Goal: Check status: Check status

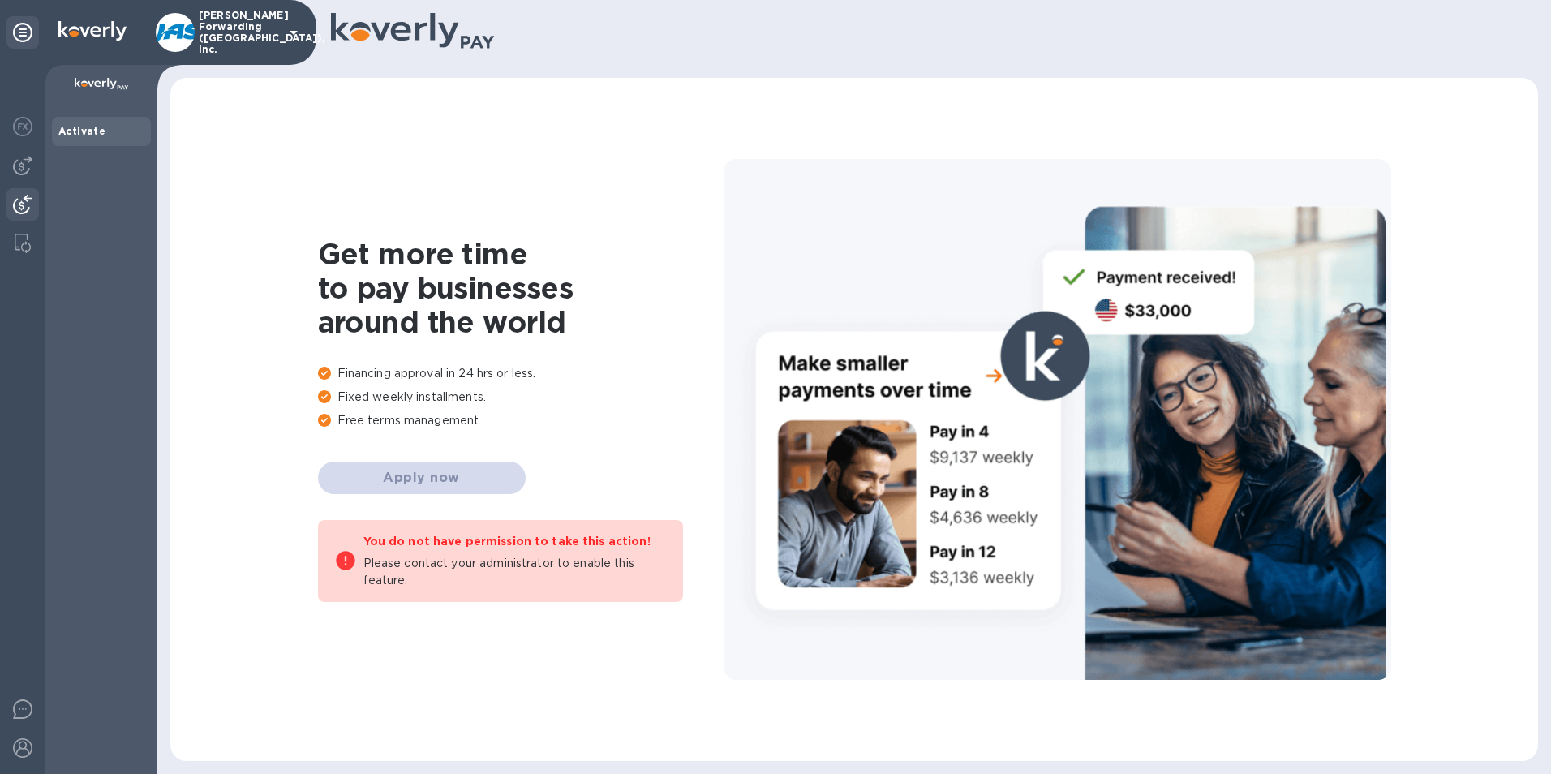
click at [26, 194] on div at bounding box center [22, 206] width 32 height 36
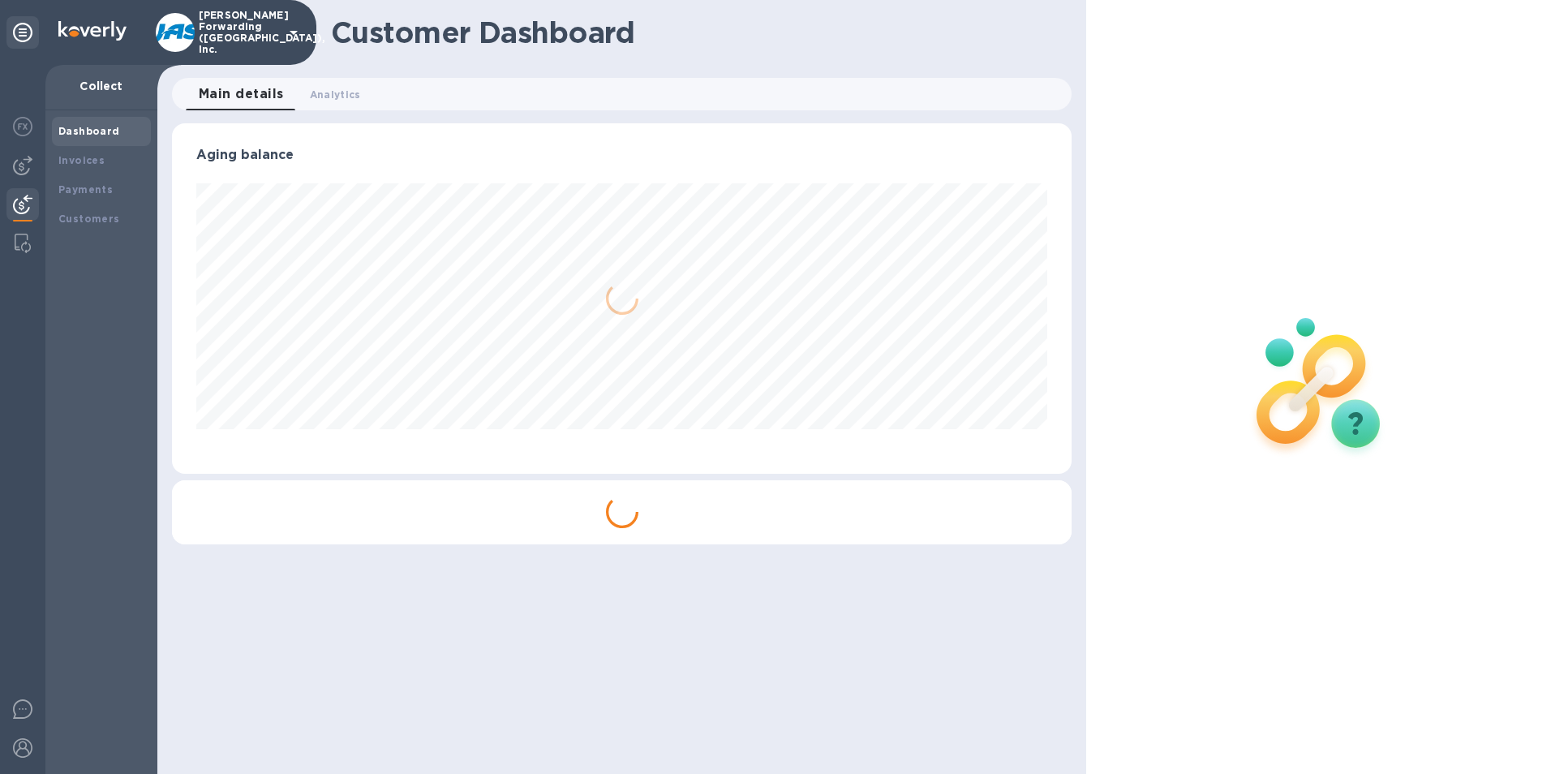
scroll to position [351, 901]
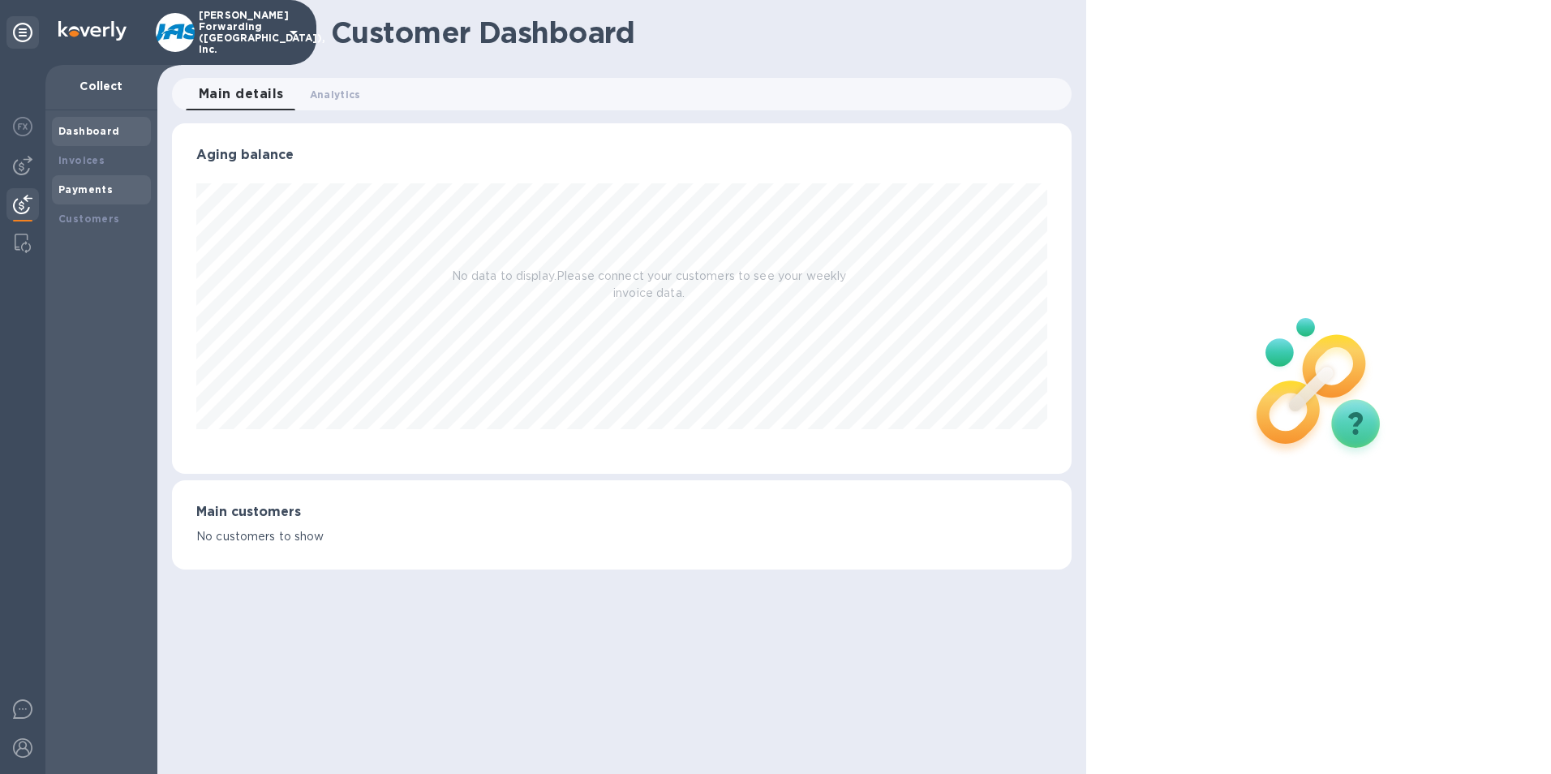
click at [79, 188] on b "Payments" at bounding box center [85, 189] width 54 height 12
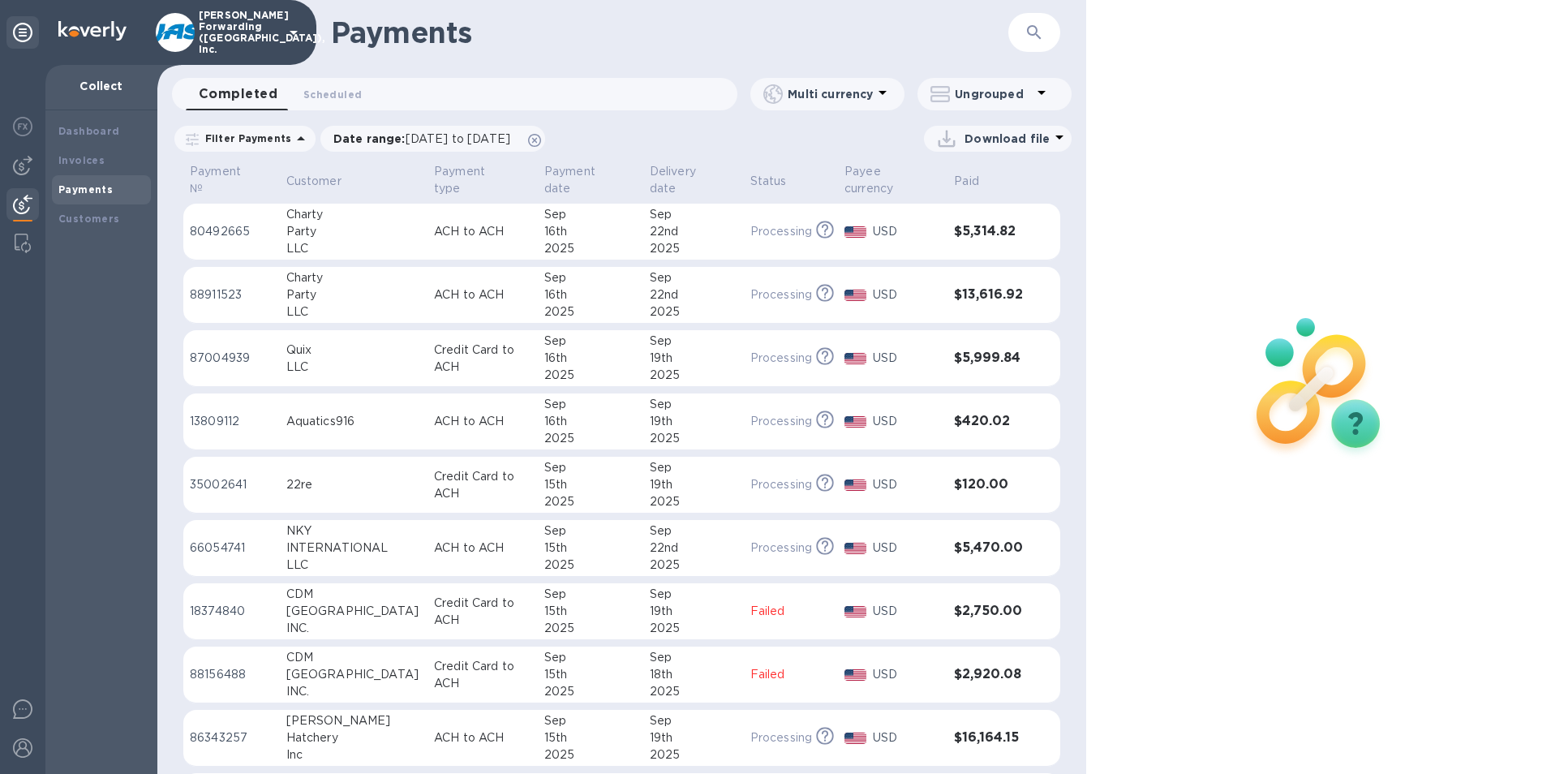
click at [1035, 32] on icon "button" at bounding box center [1034, 32] width 19 height 19
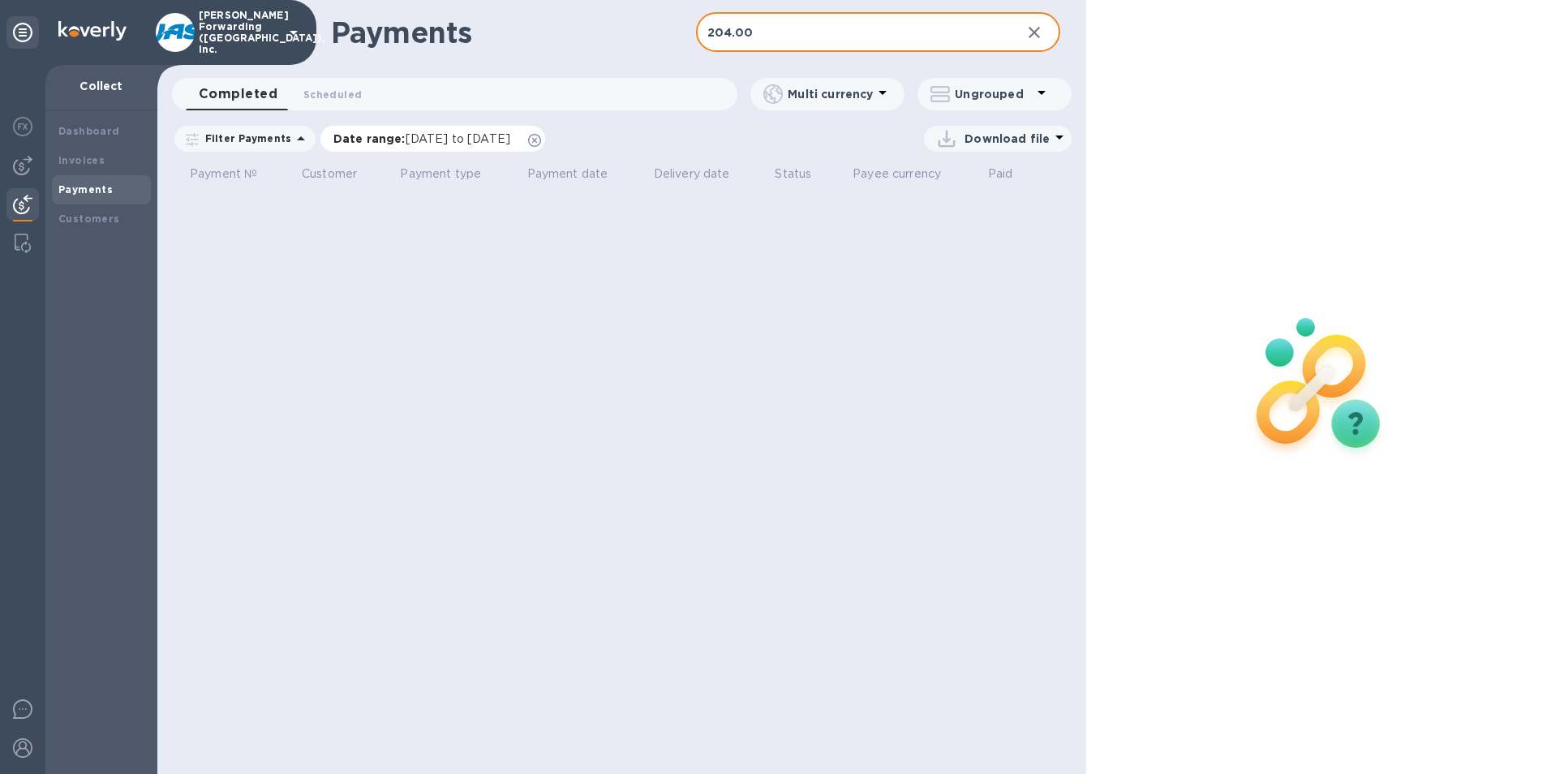
type input "204.00"
click at [471, 139] on span "[DATE] to [DATE]" at bounding box center [458, 138] width 105 height 13
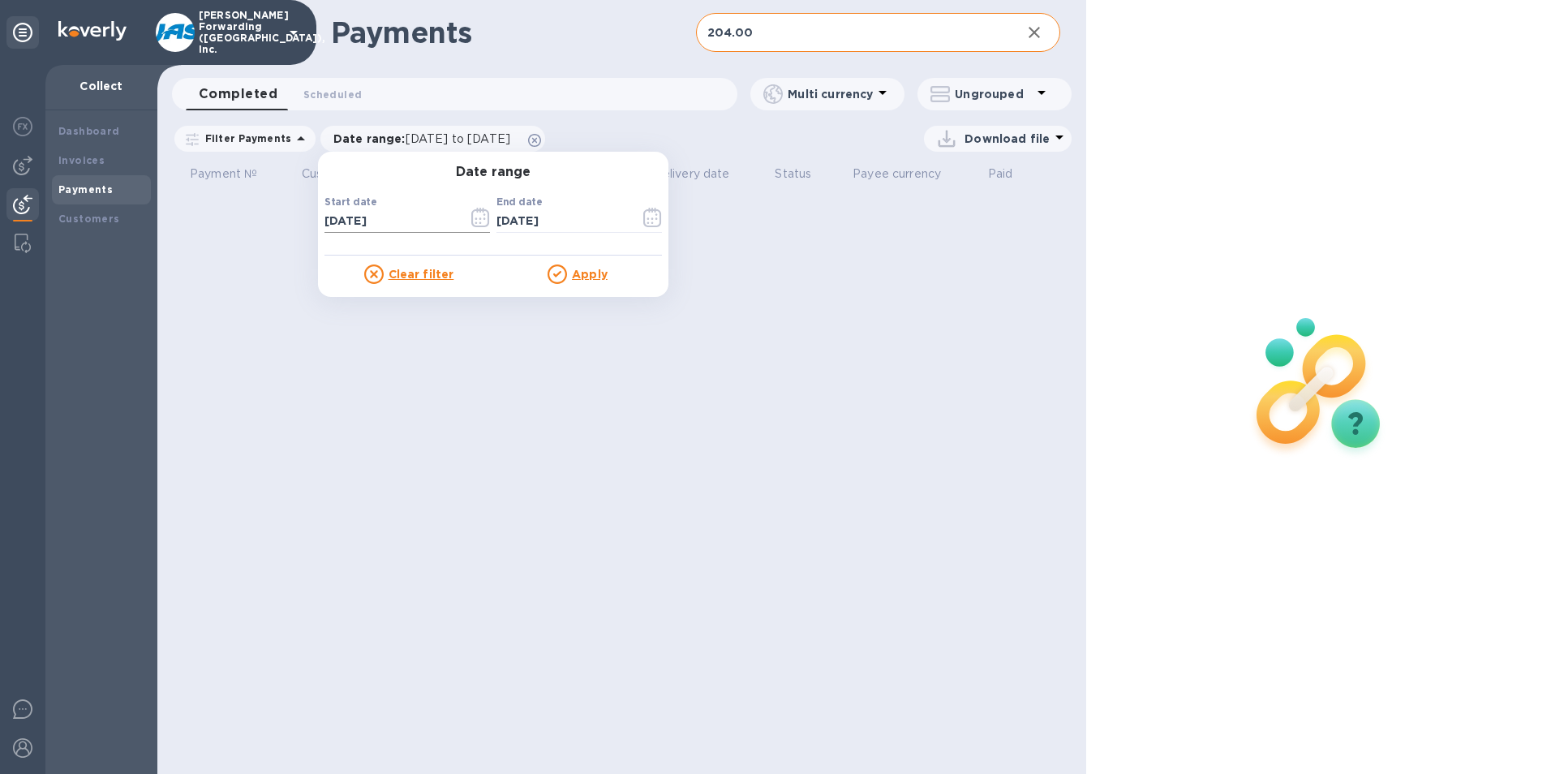
click at [351, 228] on input "[DATE]" at bounding box center [390, 221] width 131 height 24
click at [478, 217] on icon "button" at bounding box center [480, 217] width 19 height 19
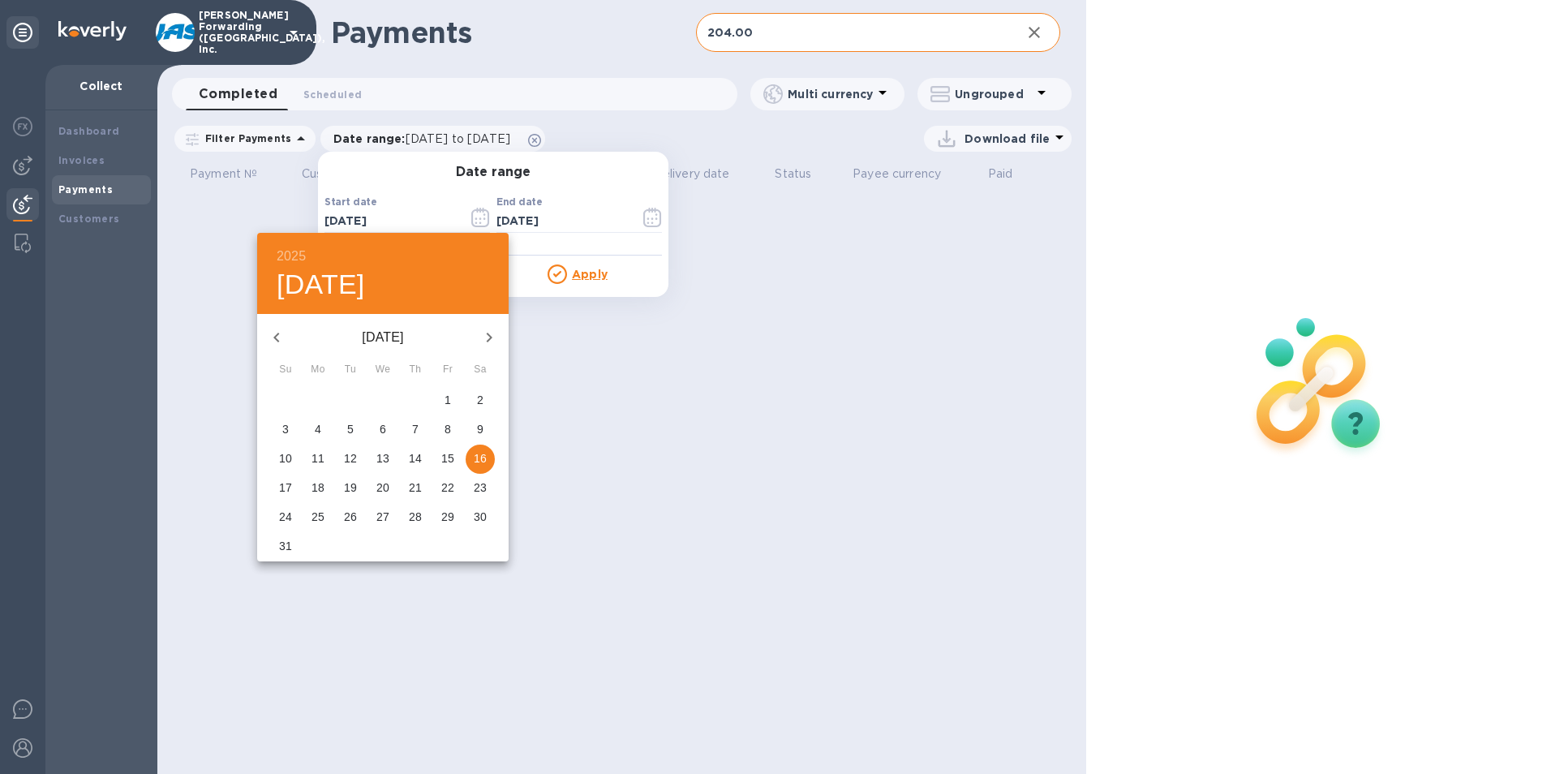
click at [277, 340] on icon "button" at bounding box center [276, 338] width 6 height 10
click at [380, 429] on p "9" at bounding box center [383, 429] width 6 height 16
type input "[DATE]"
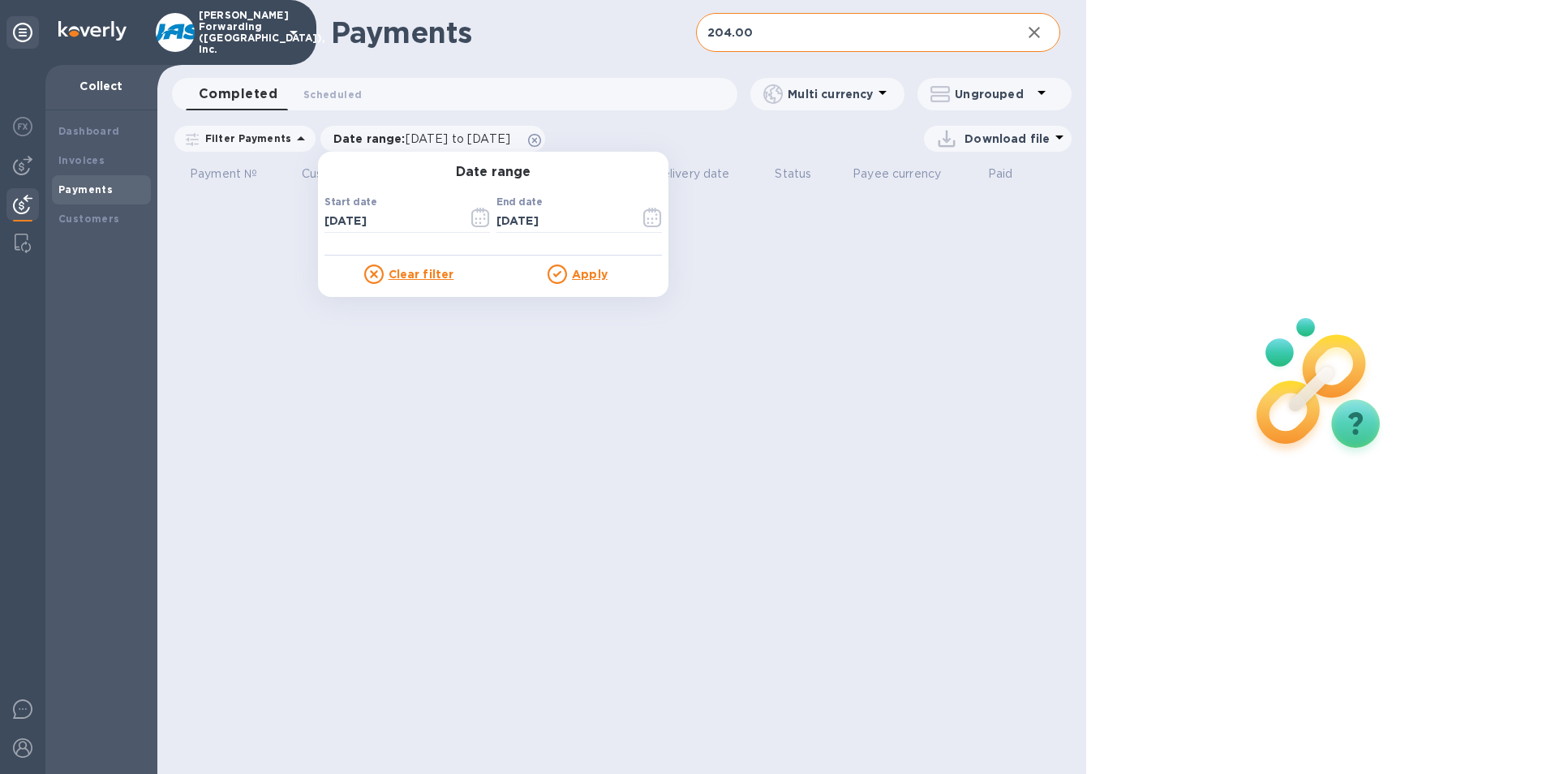
click at [579, 272] on u "Apply" at bounding box center [590, 274] width 36 height 13
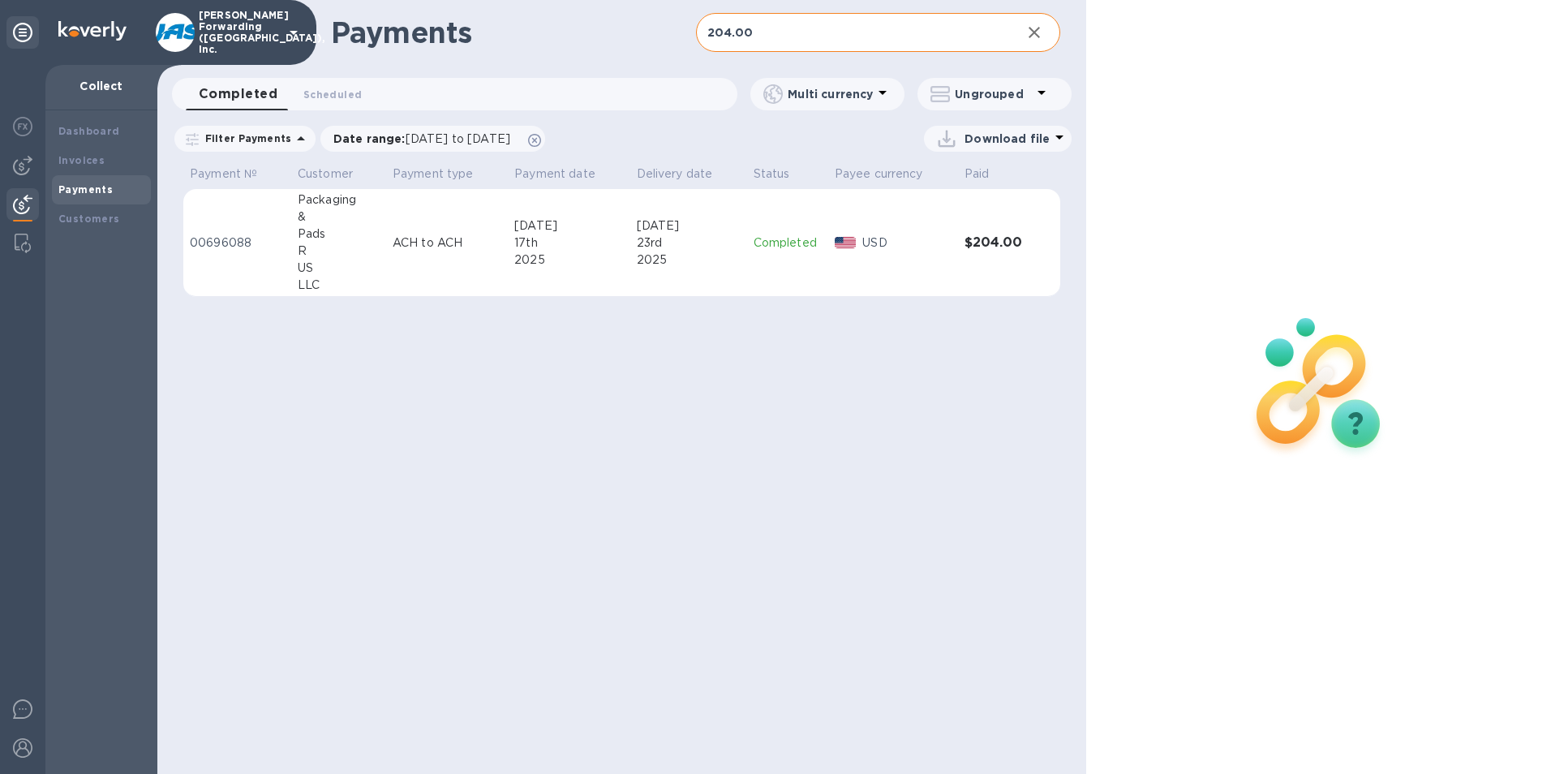
click at [439, 239] on p "ACH to ACH" at bounding box center [447, 243] width 109 height 17
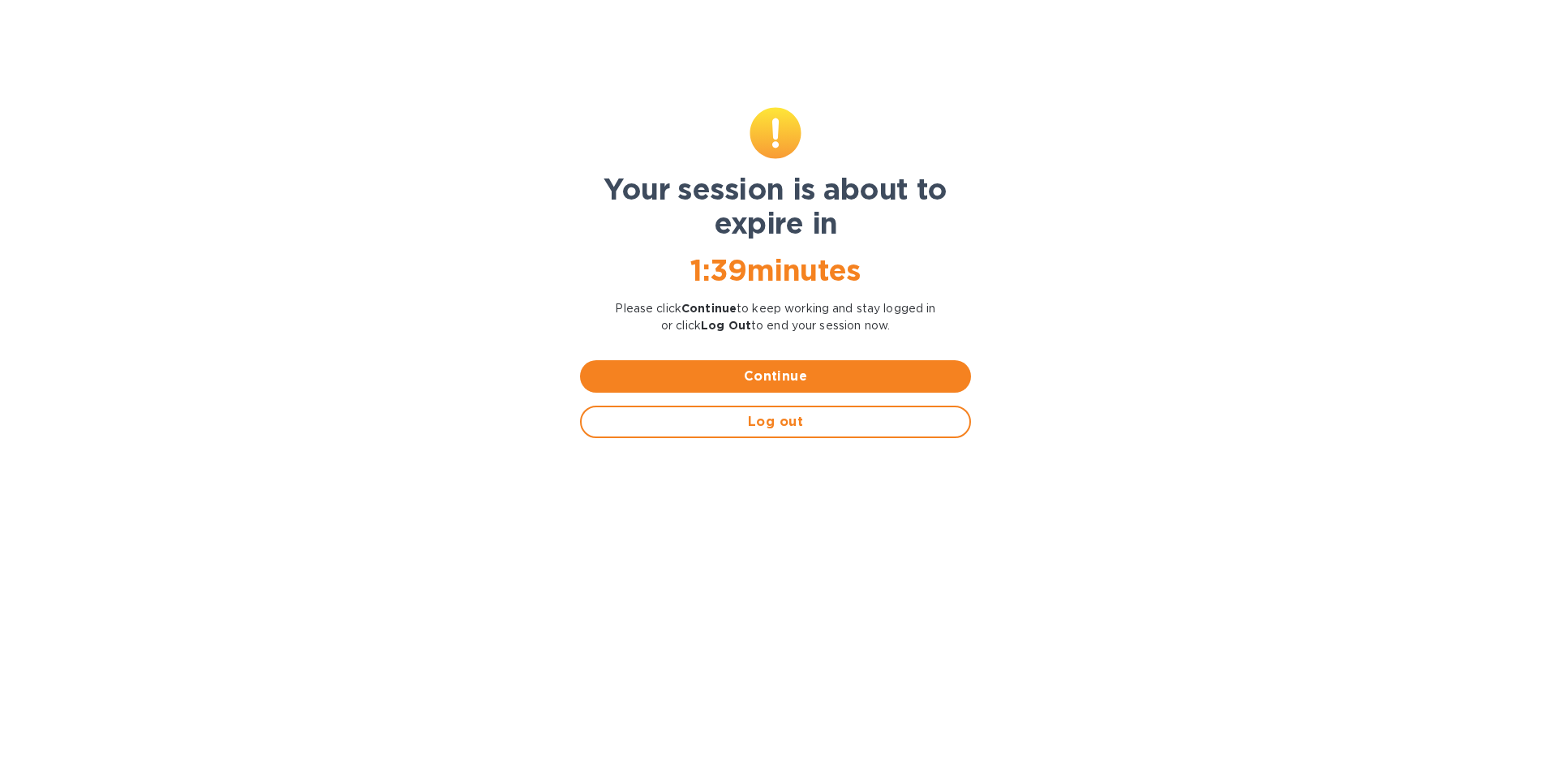
drag, startPoint x: 155, startPoint y: 253, endPoint x: 155, endPoint y: 205, distance: 47.9
click at [155, 253] on div "Your session is about to expire in 1 : 39 minutes Please click Continue to keep…" at bounding box center [775, 426] width 1551 height 696
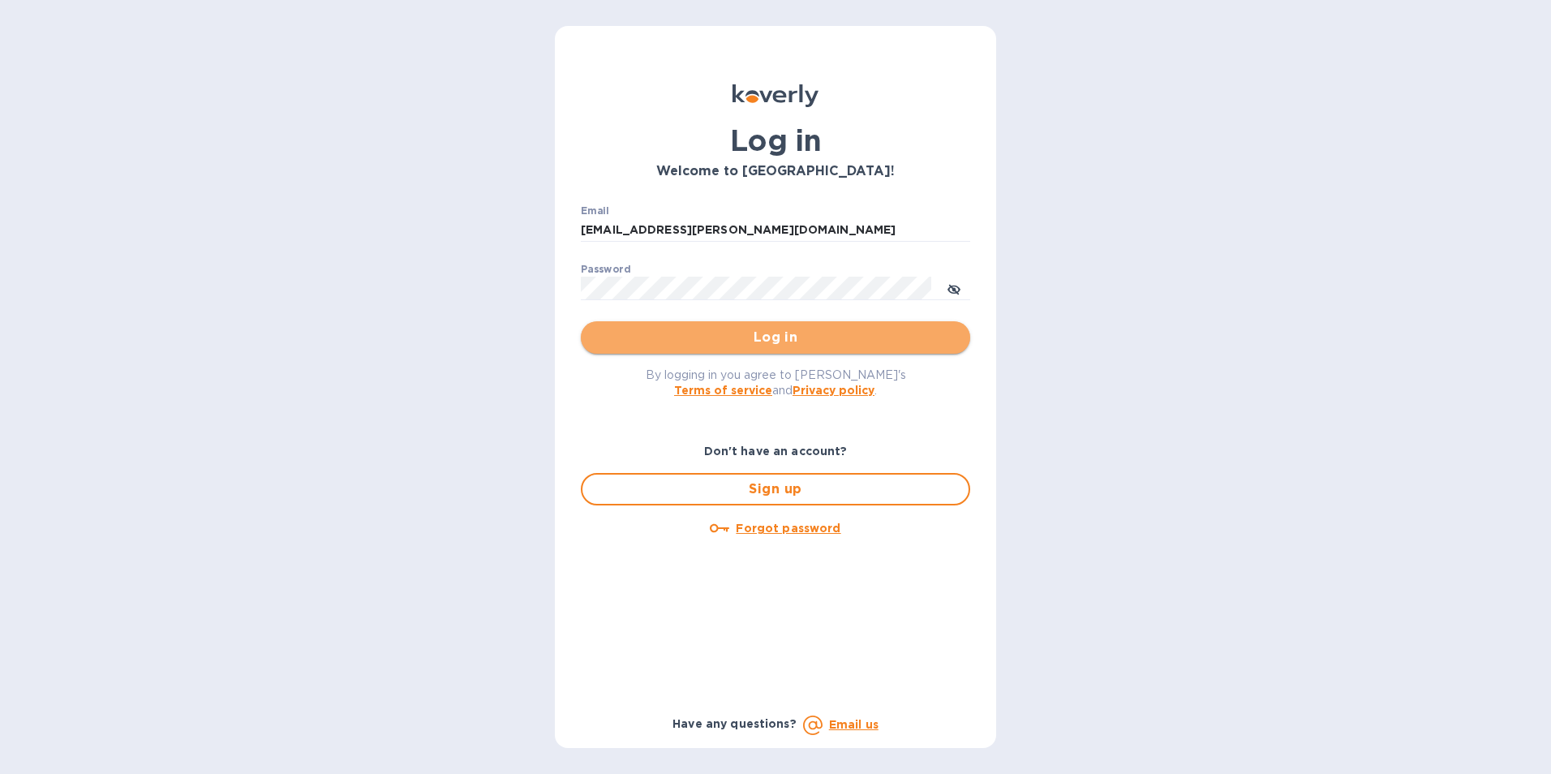
click at [775, 330] on span "Log in" at bounding box center [776, 337] width 364 height 19
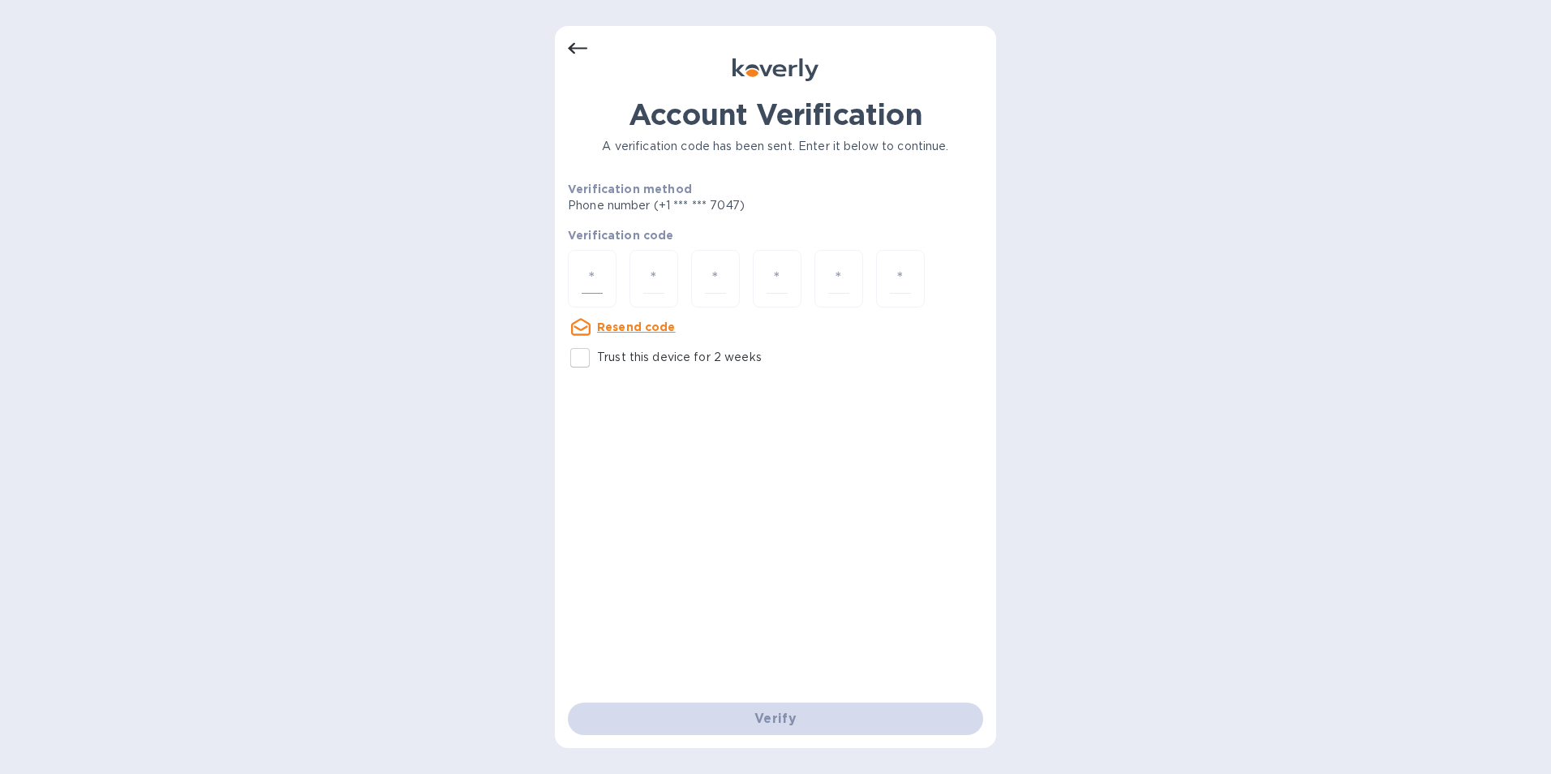
click at [571, 282] on div at bounding box center [592, 279] width 49 height 58
type input "2"
type input "1"
type input "0"
type input "3"
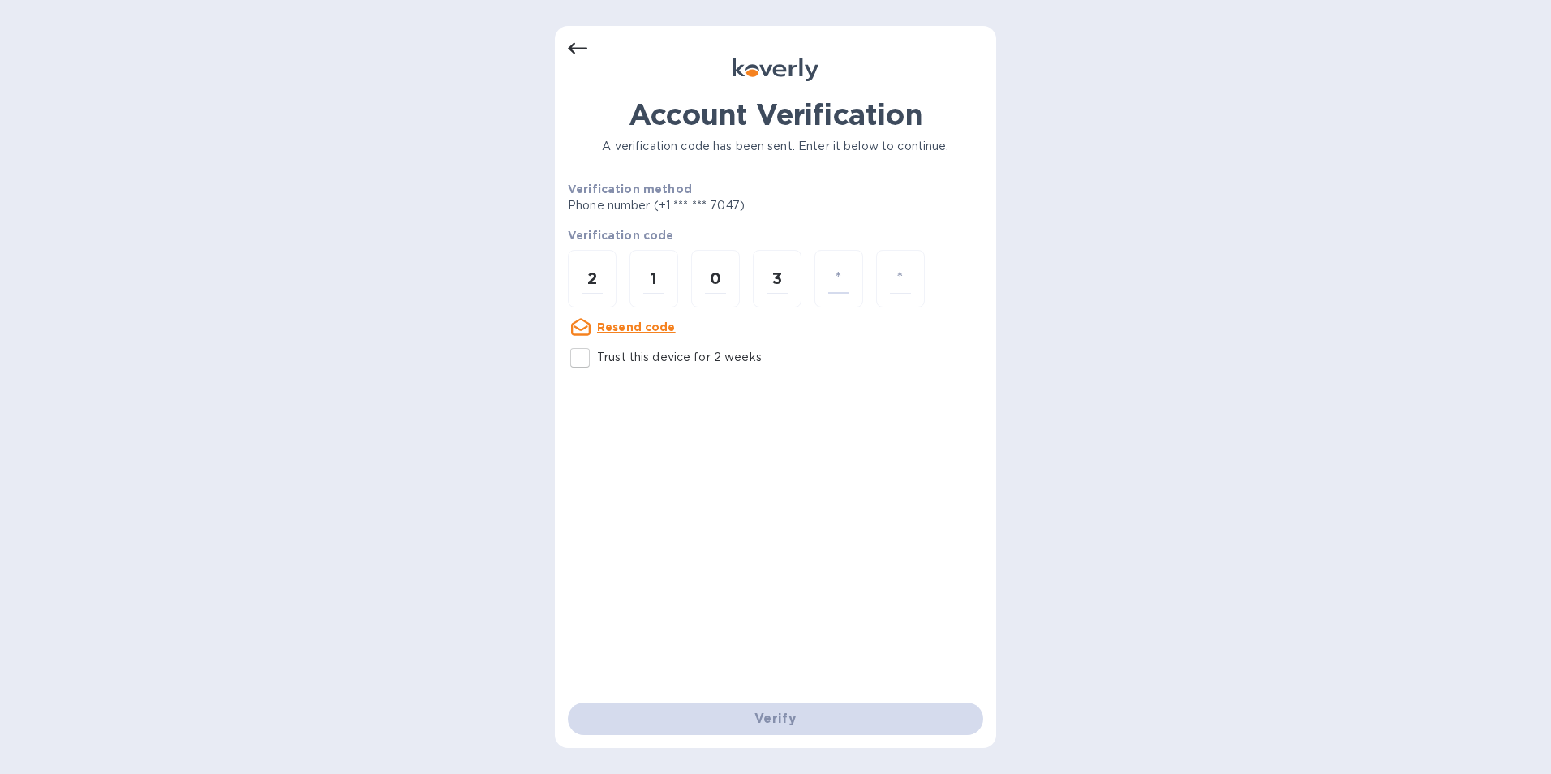
type input "1"
type input "5"
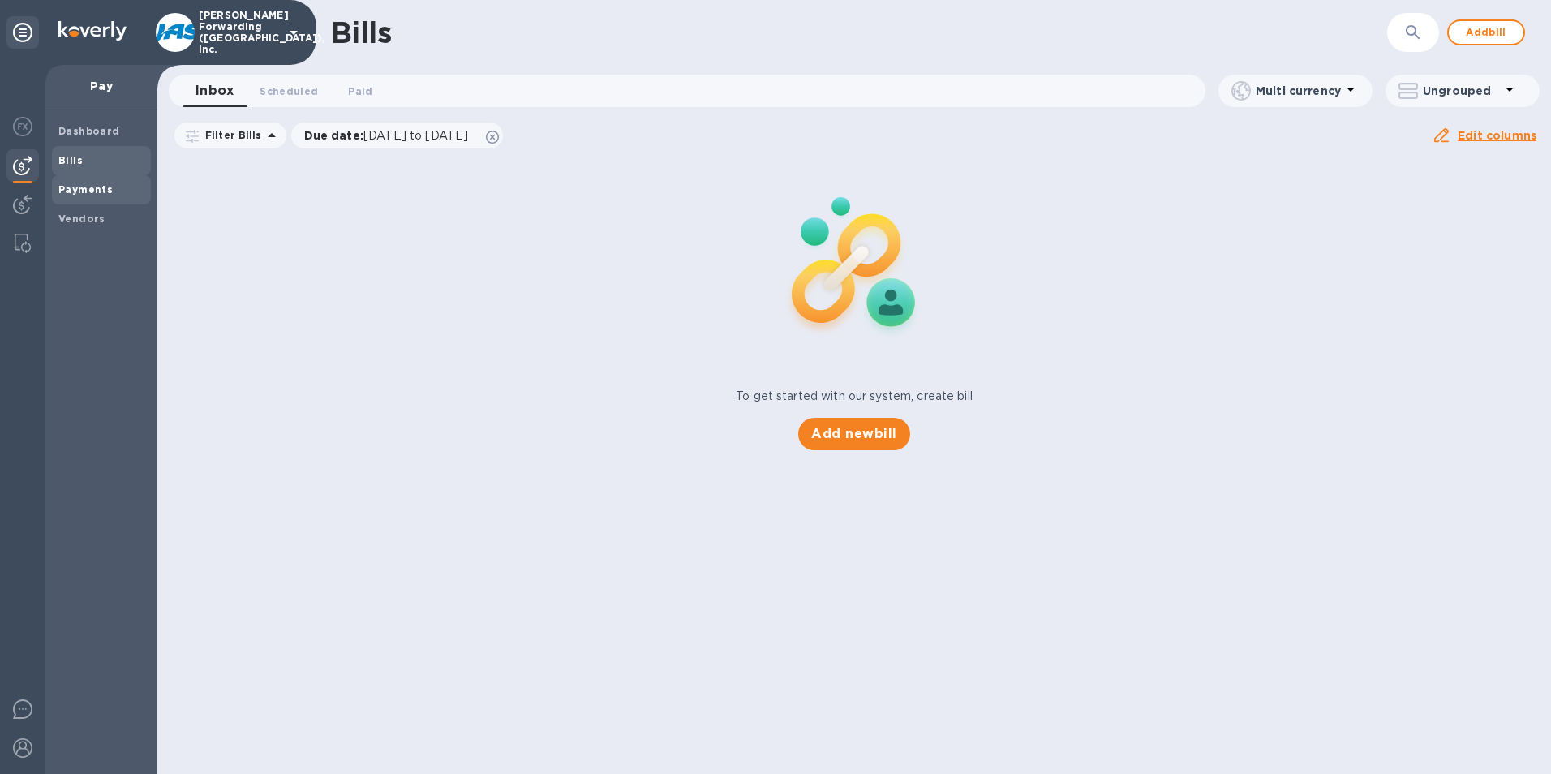
click at [80, 185] on b "Payments" at bounding box center [85, 189] width 54 height 12
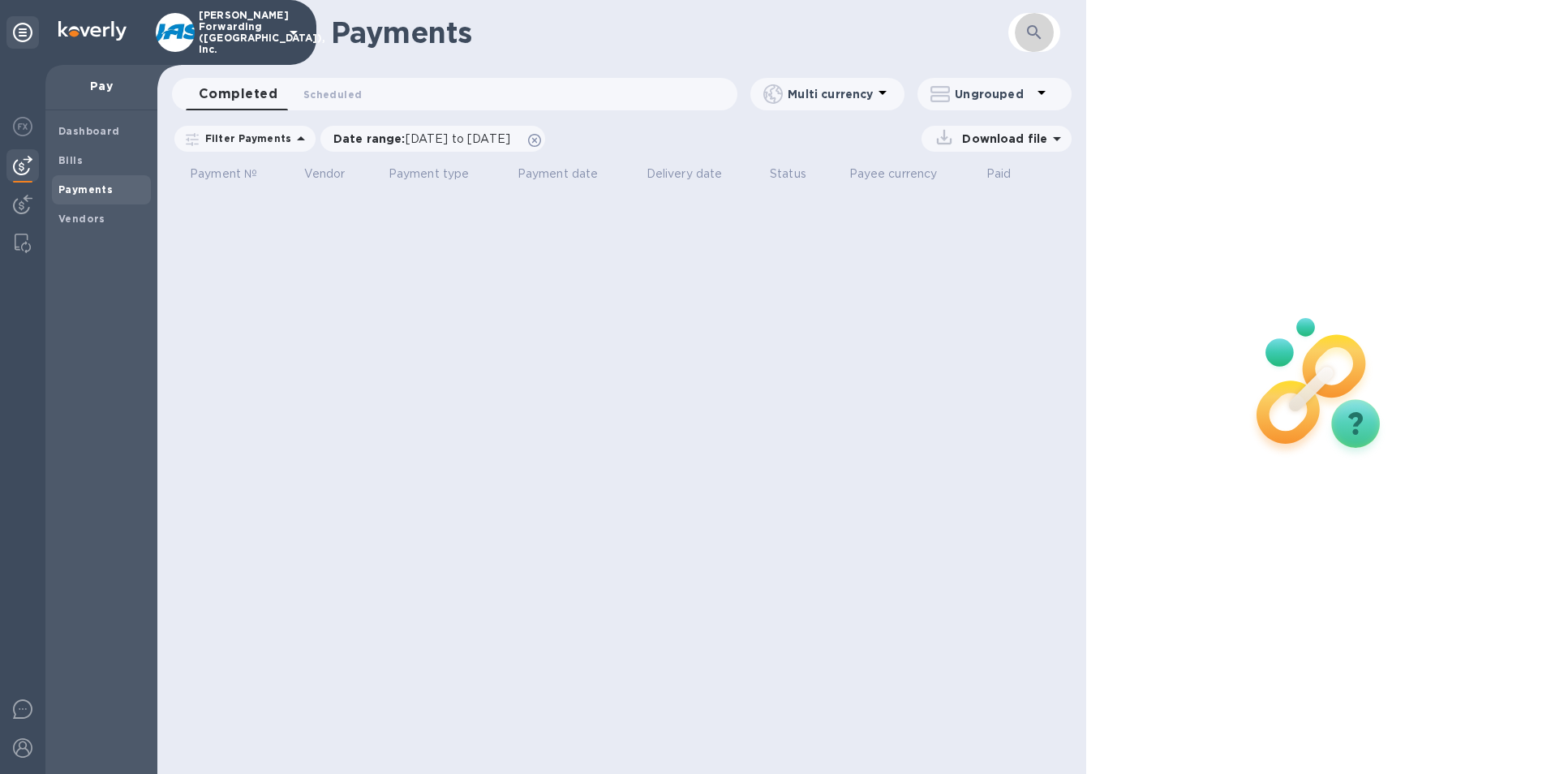
click at [1044, 35] on icon "button" at bounding box center [1034, 32] width 19 height 19
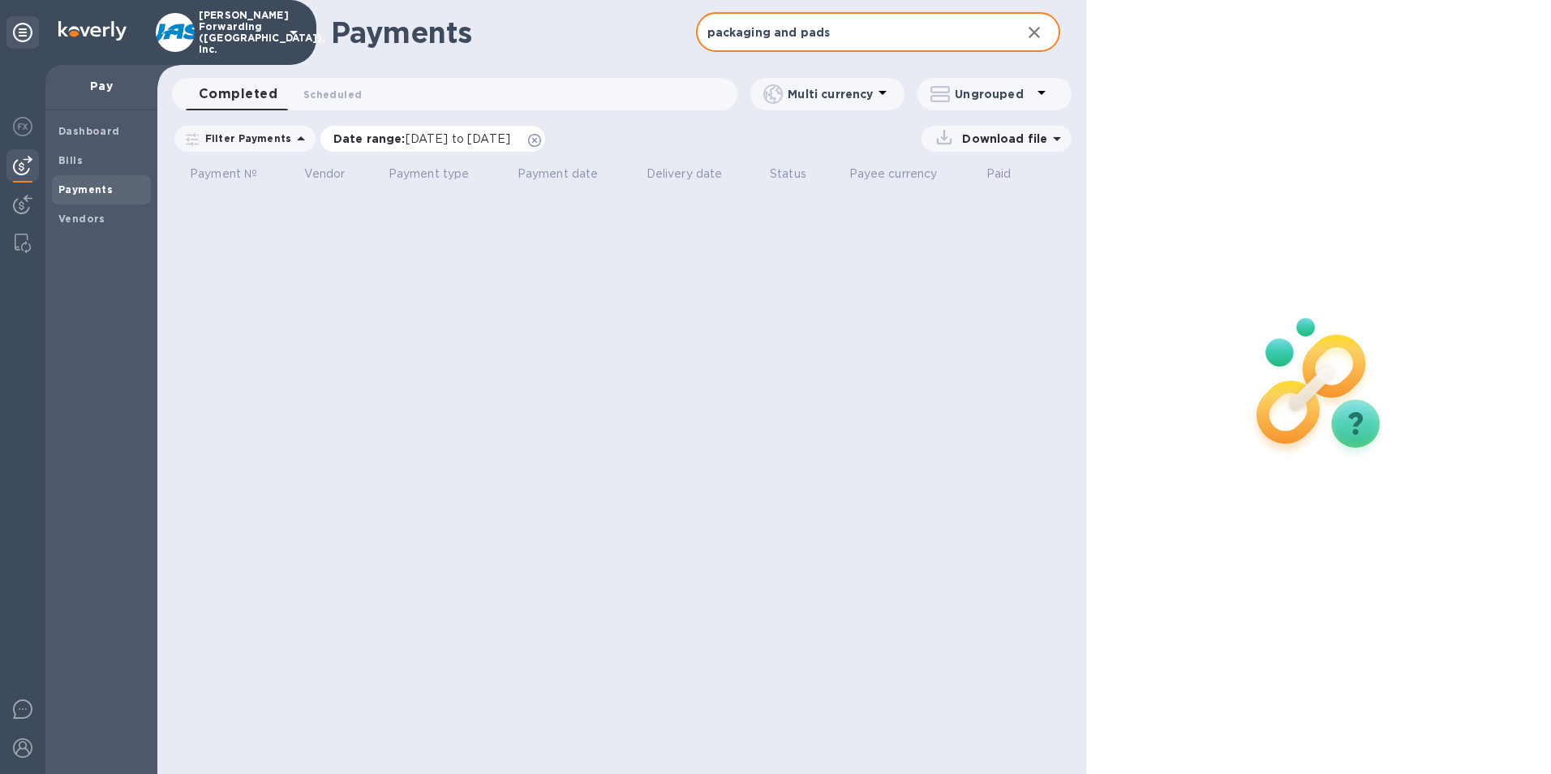
type input "packaging and pads"
click at [417, 135] on span "[DATE] to [DATE]" at bounding box center [458, 138] width 105 height 13
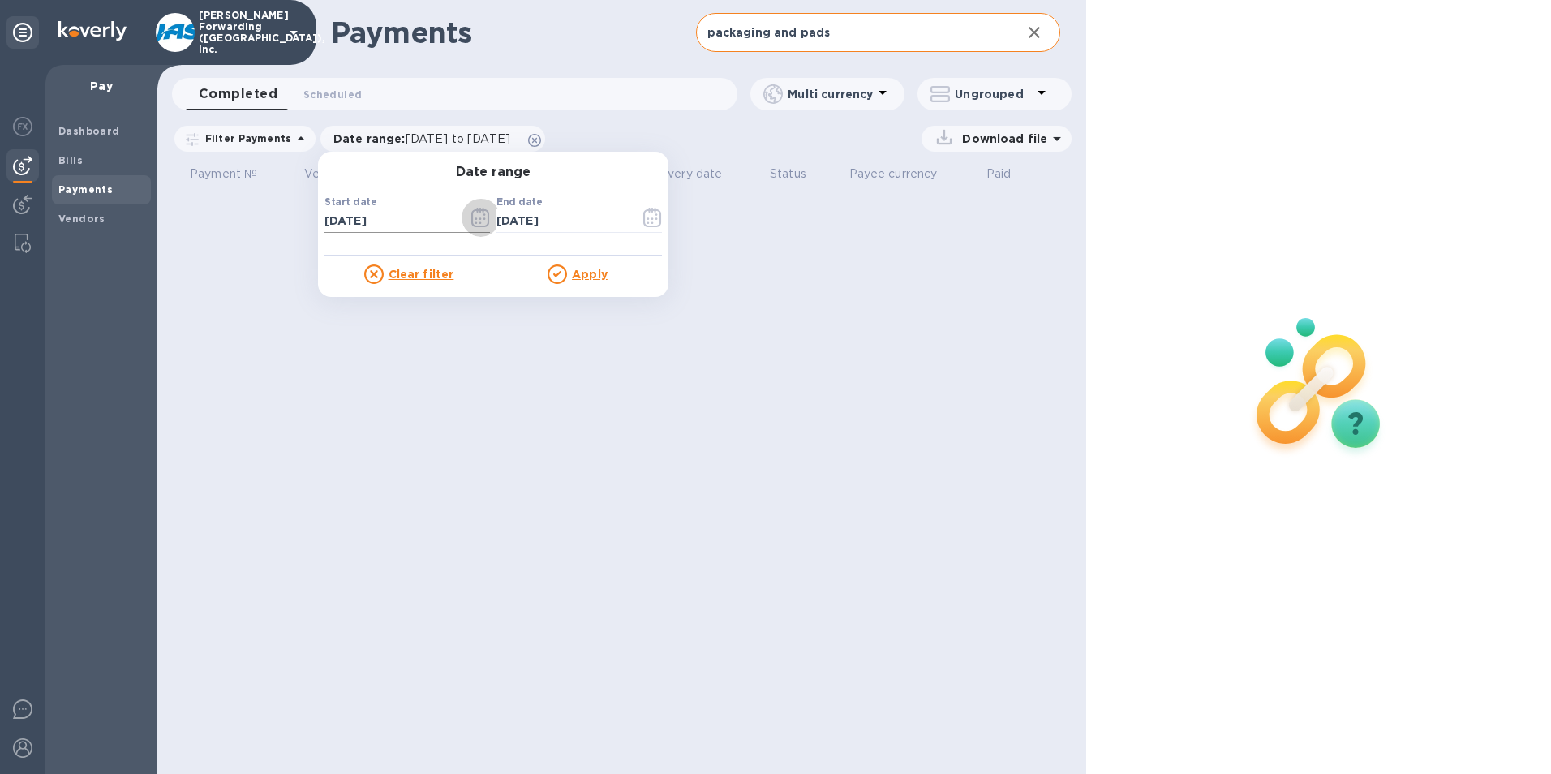
click at [471, 221] on icon "button" at bounding box center [480, 217] width 19 height 19
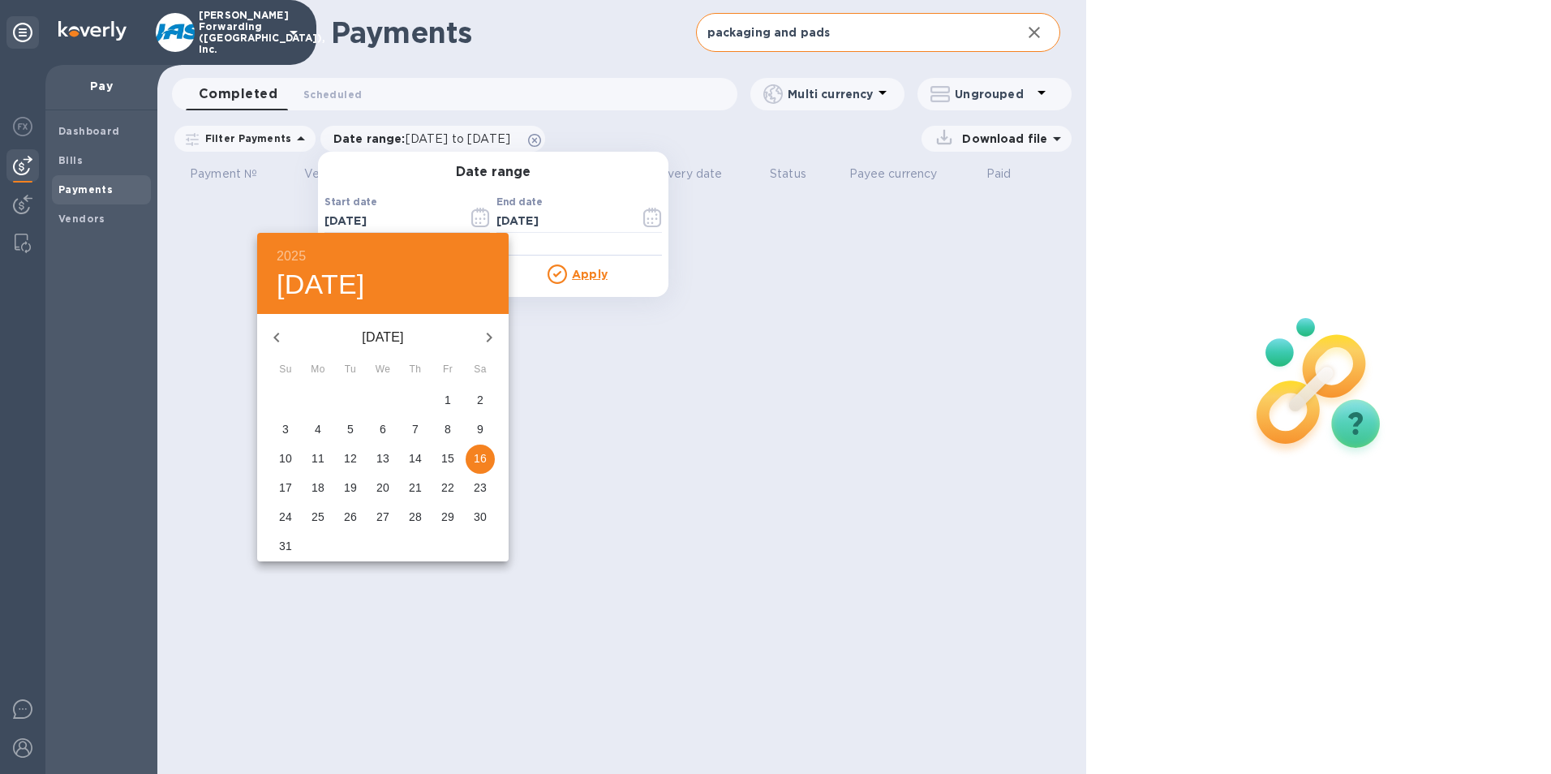
click at [277, 332] on icon "button" at bounding box center [276, 337] width 19 height 19
click at [347, 393] on p "1" at bounding box center [350, 400] width 6 height 16
type input "07/01/2025"
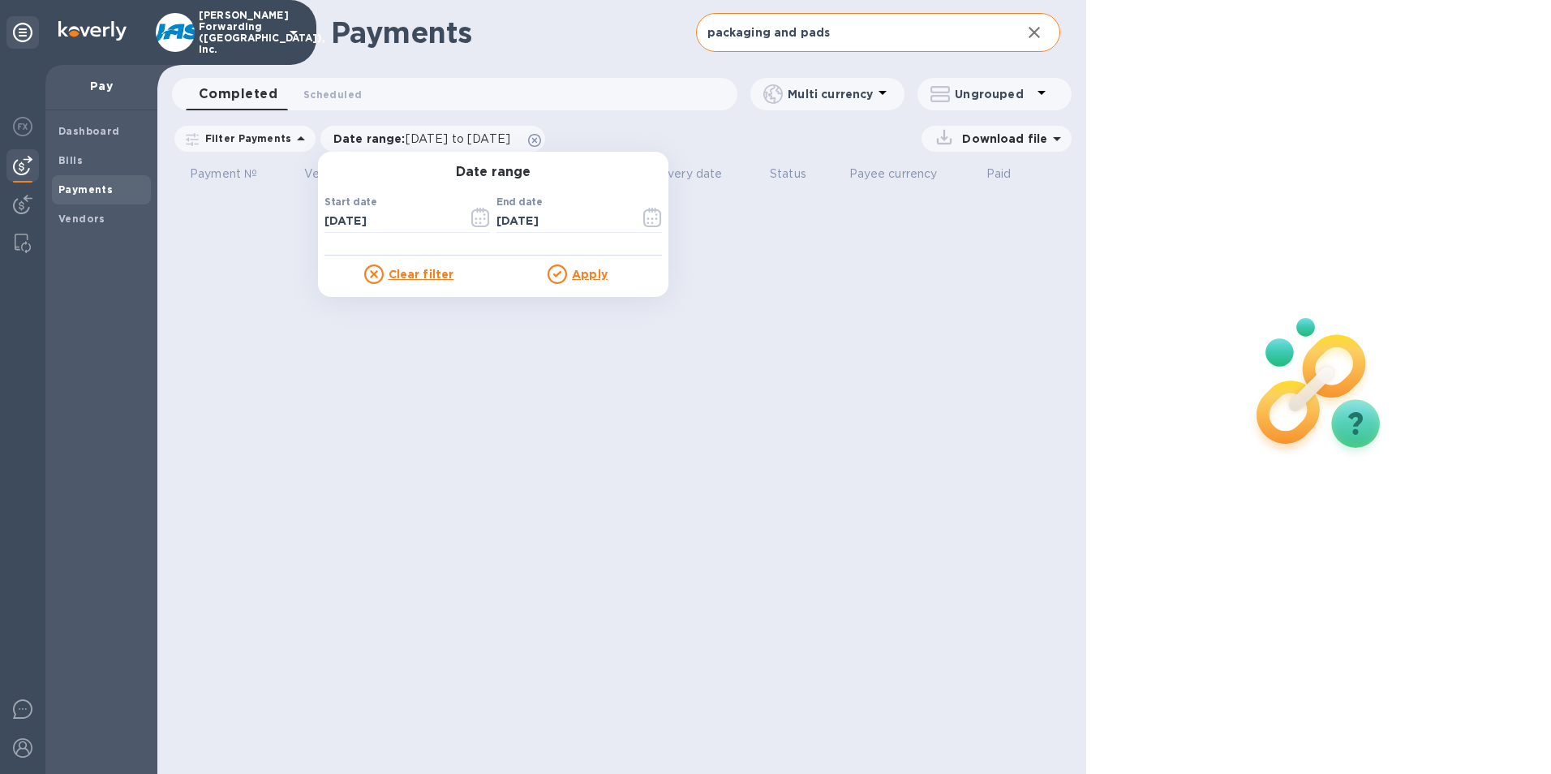
click at [590, 278] on u "Apply" at bounding box center [590, 274] width 36 height 13
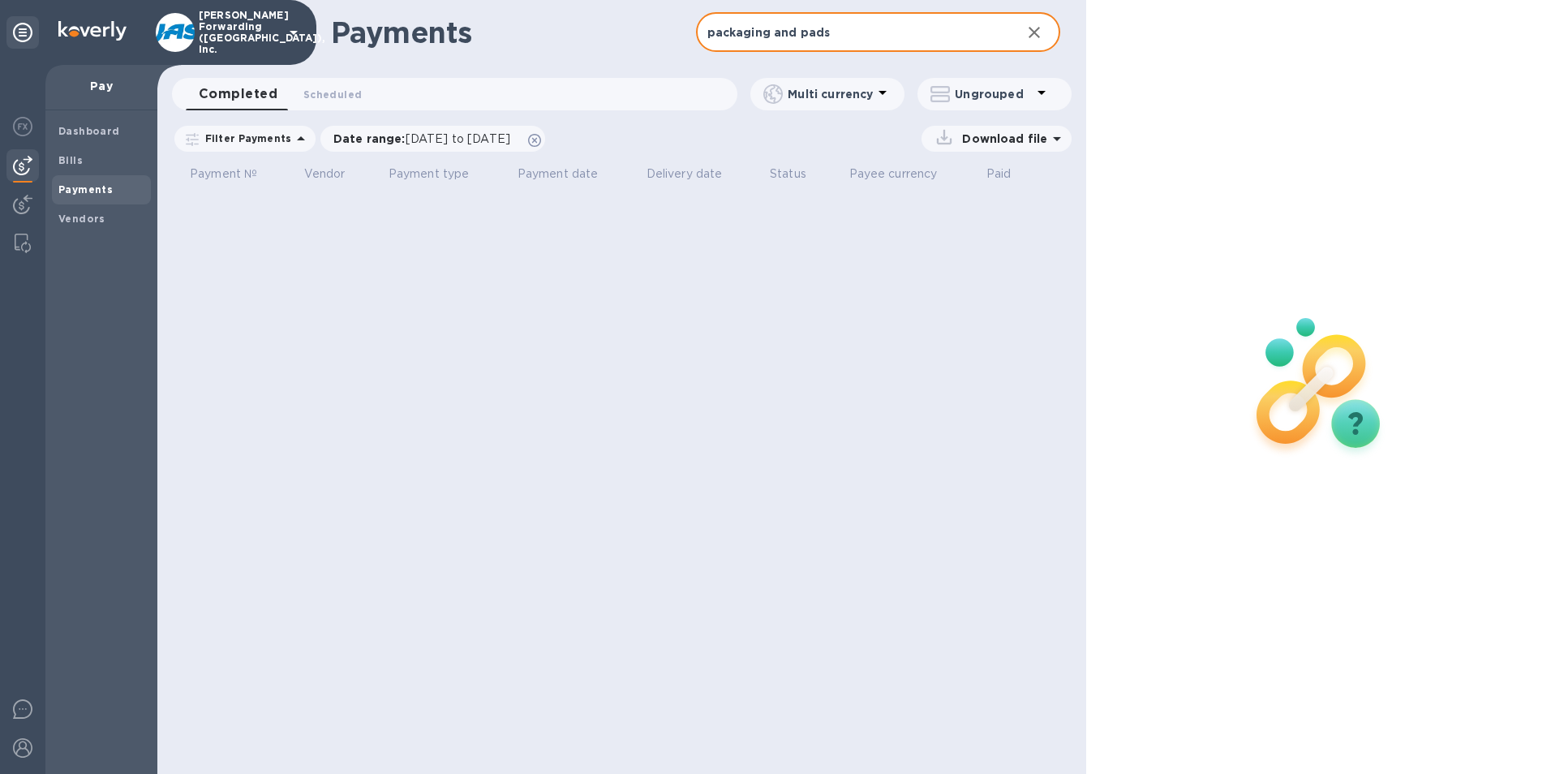
click at [840, 25] on input "packaging and pads" at bounding box center [852, 33] width 313 height 40
type input "p"
type input "204.00"
click at [437, 142] on span "07/01/2025 to 09/17/2025" at bounding box center [458, 138] width 105 height 13
click at [765, 37] on input "204.00" at bounding box center [852, 33] width 313 height 40
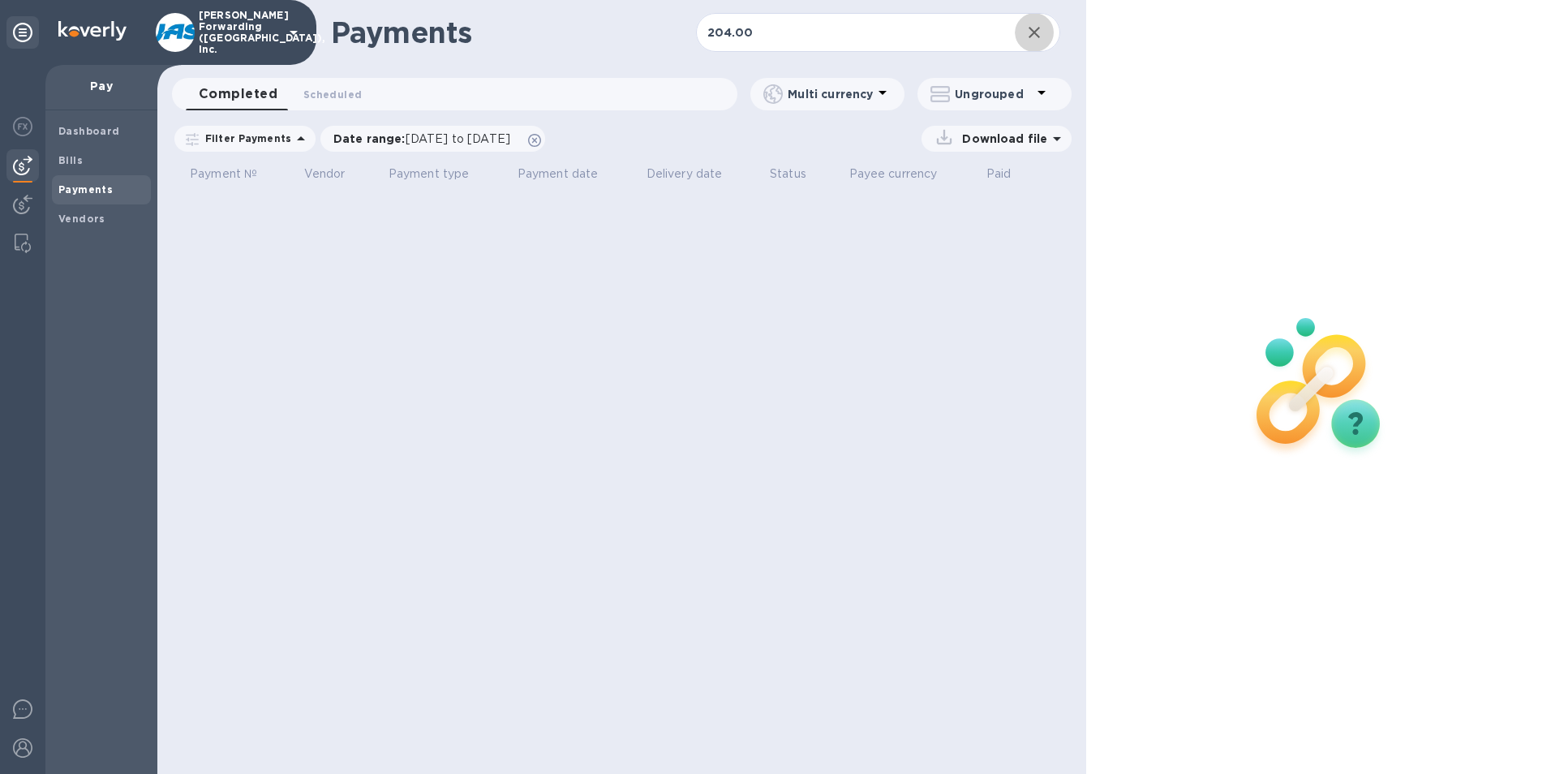
click at [1026, 32] on icon "button" at bounding box center [1034, 32] width 19 height 19
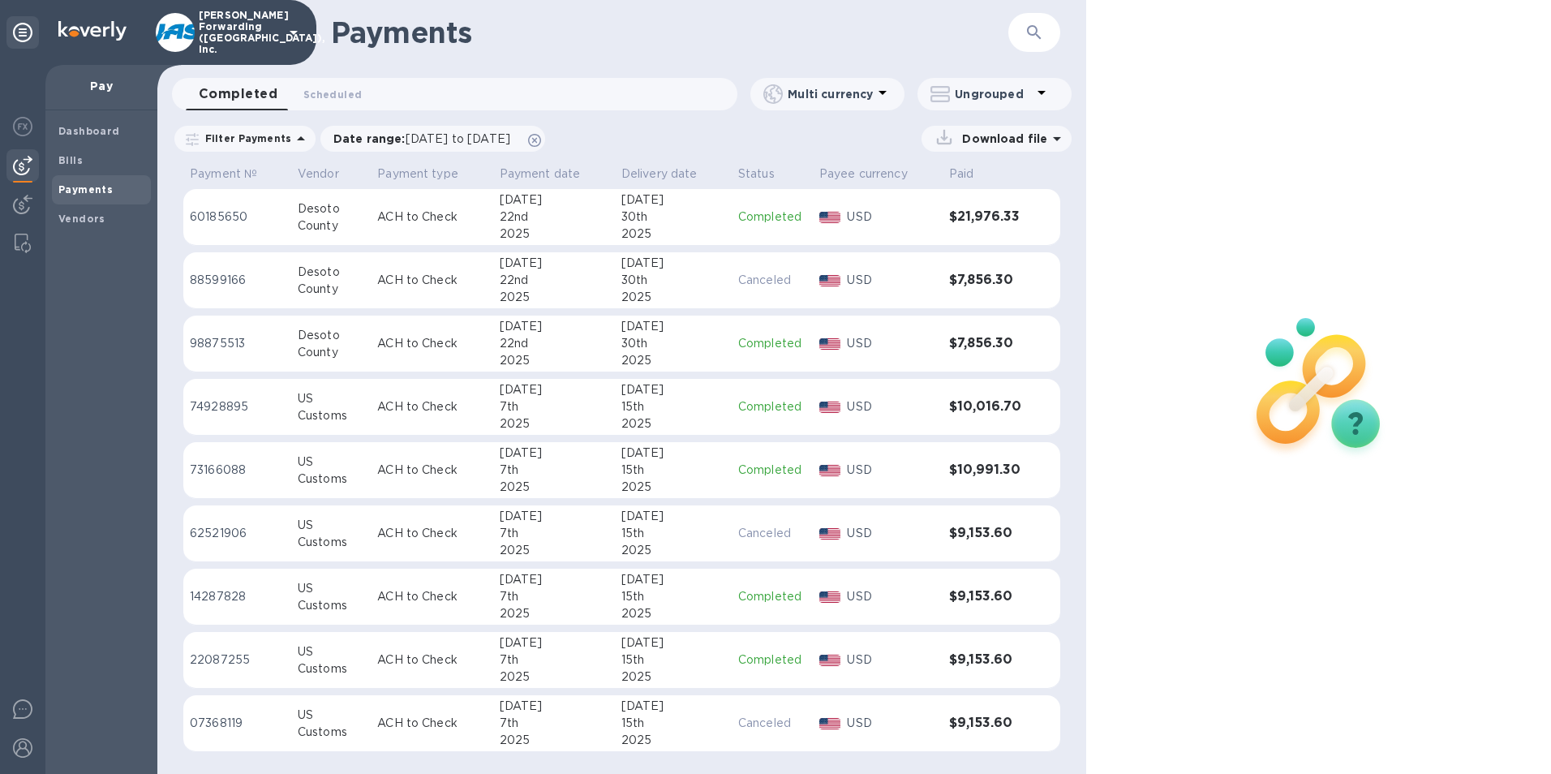
click at [1033, 30] on icon "button" at bounding box center [1034, 32] width 19 height 19
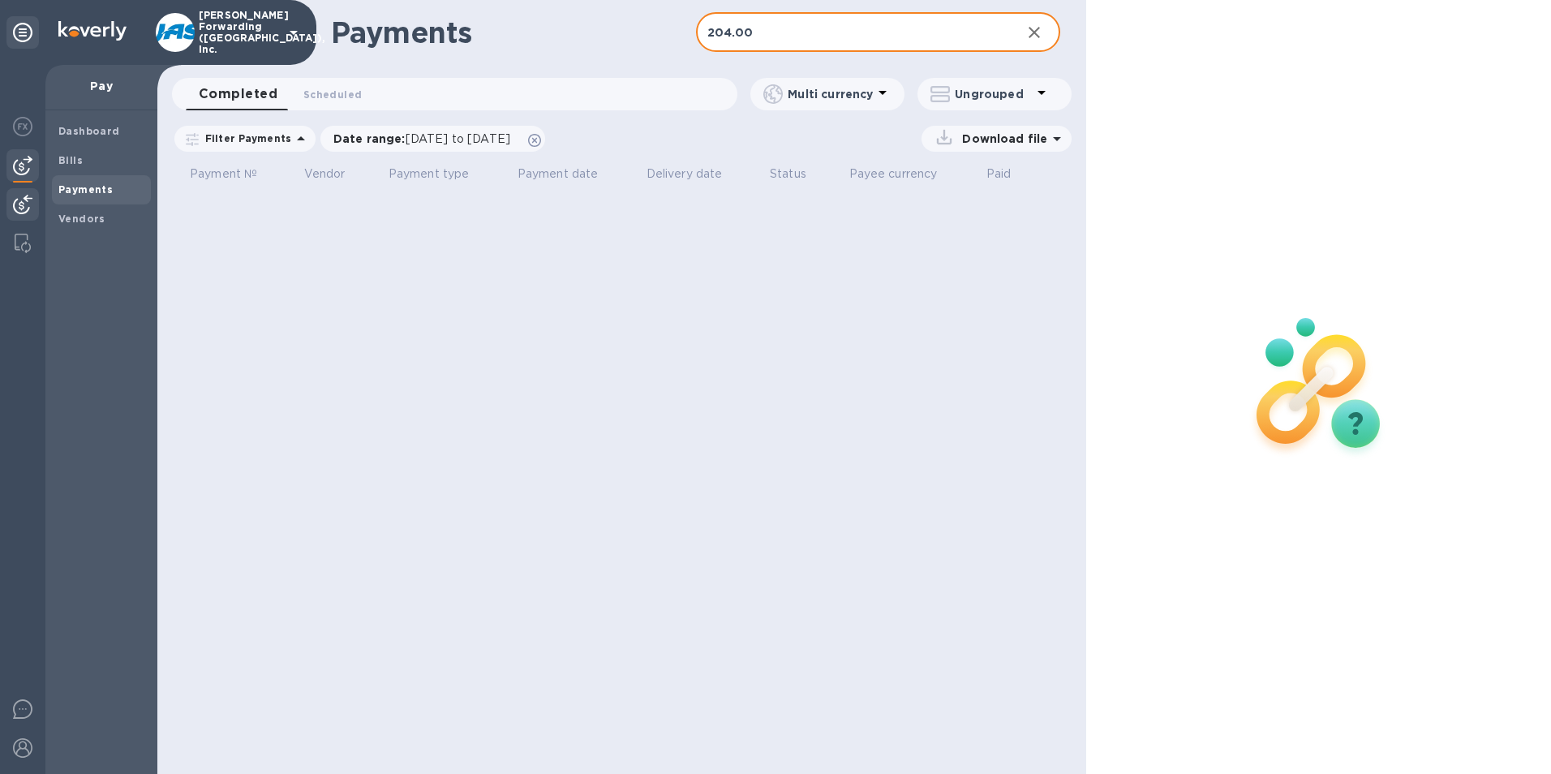
type input "204.00"
click at [27, 199] on img at bounding box center [22, 204] width 19 height 19
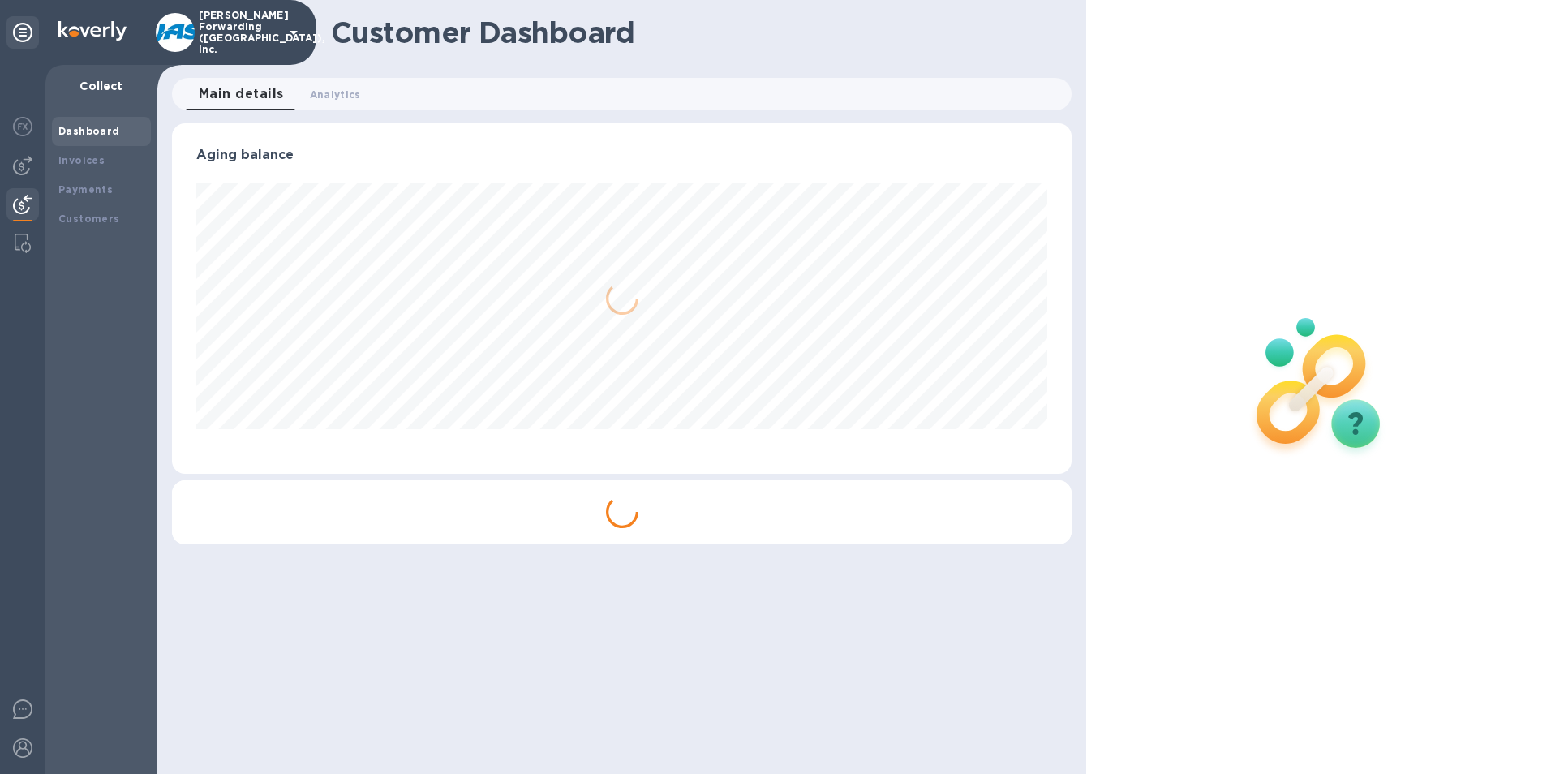
scroll to position [351, 901]
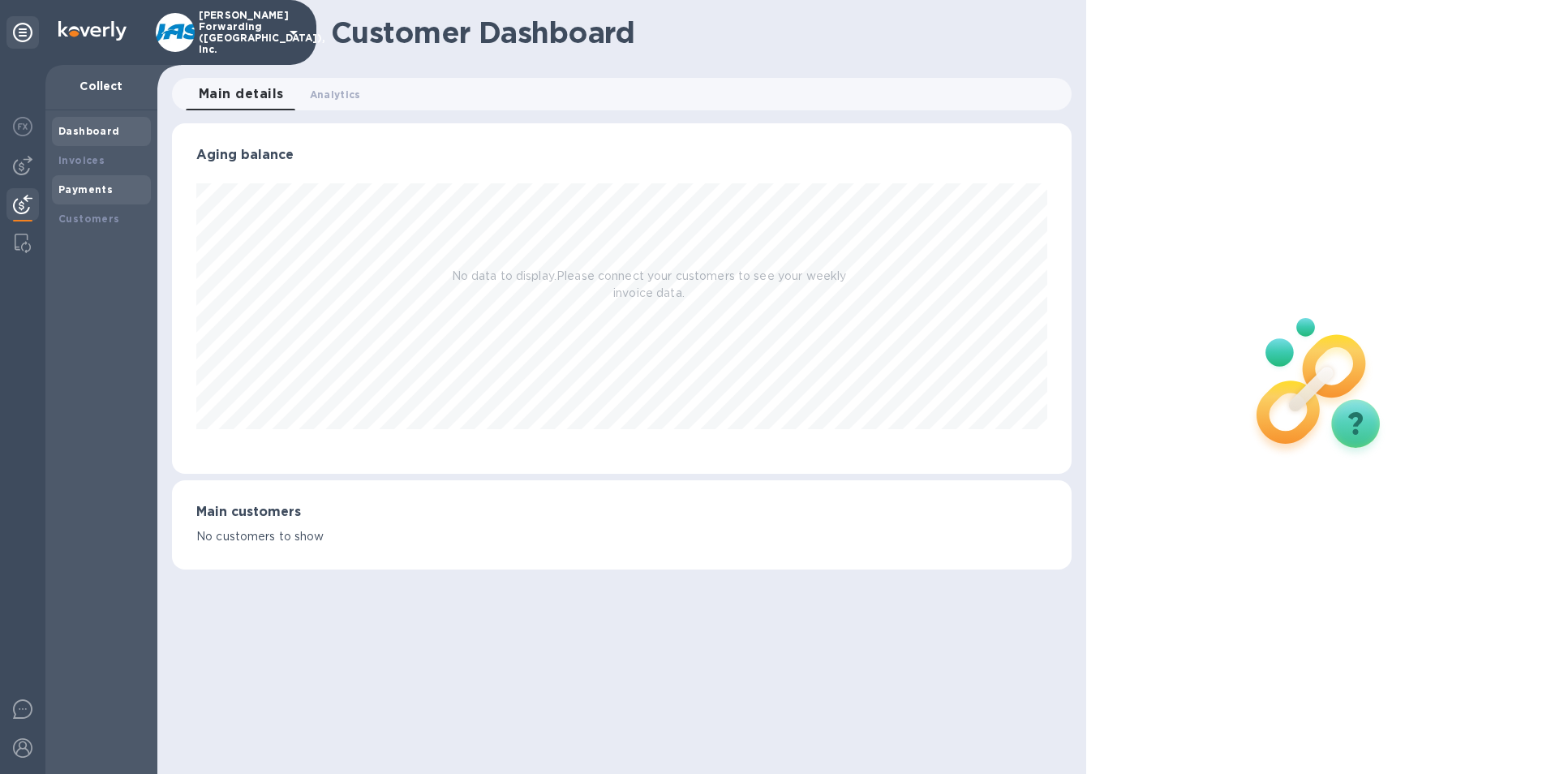
click at [94, 188] on b "Payments" at bounding box center [85, 189] width 54 height 12
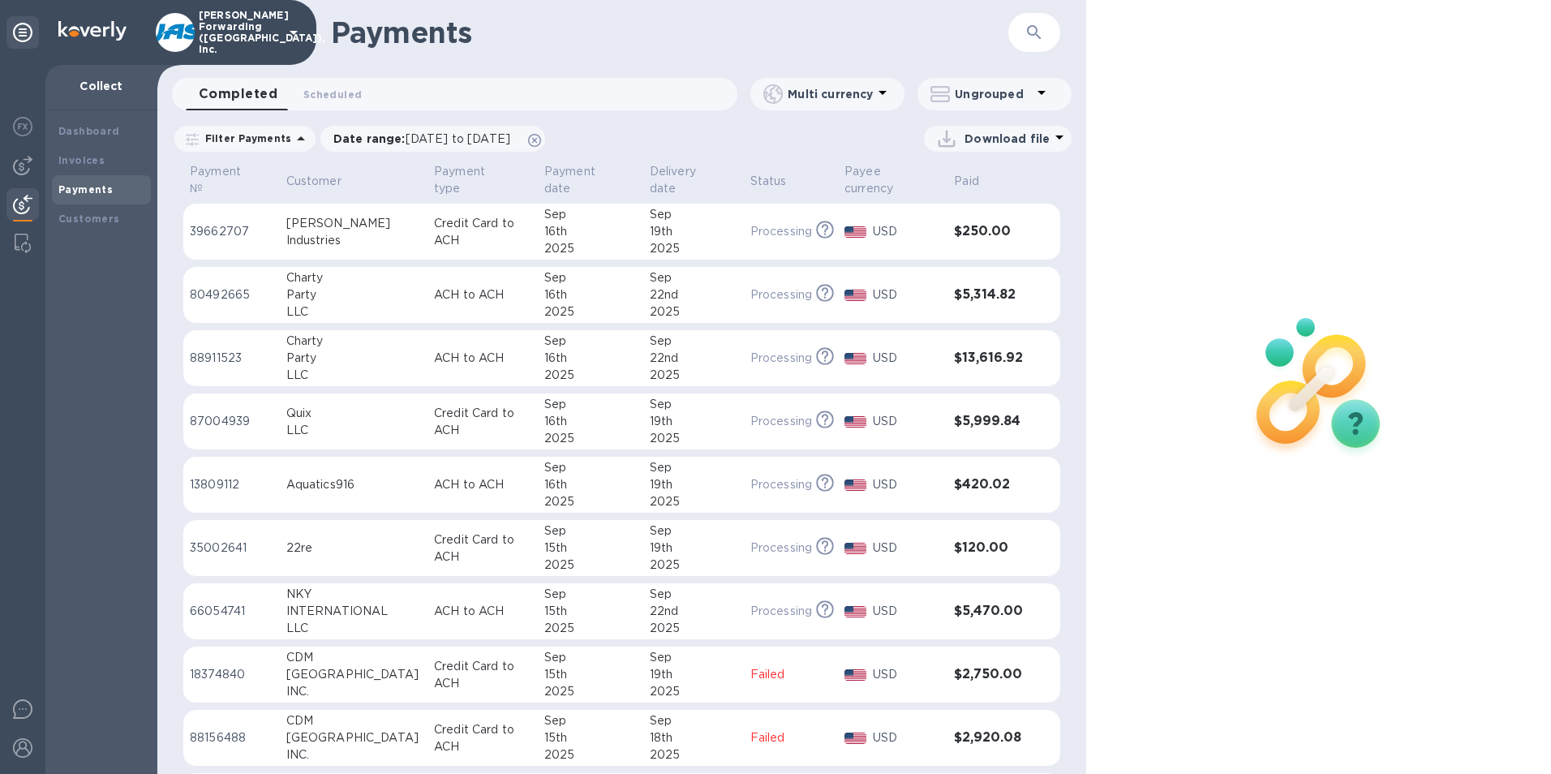
click at [1040, 32] on icon "button" at bounding box center [1034, 32] width 19 height 19
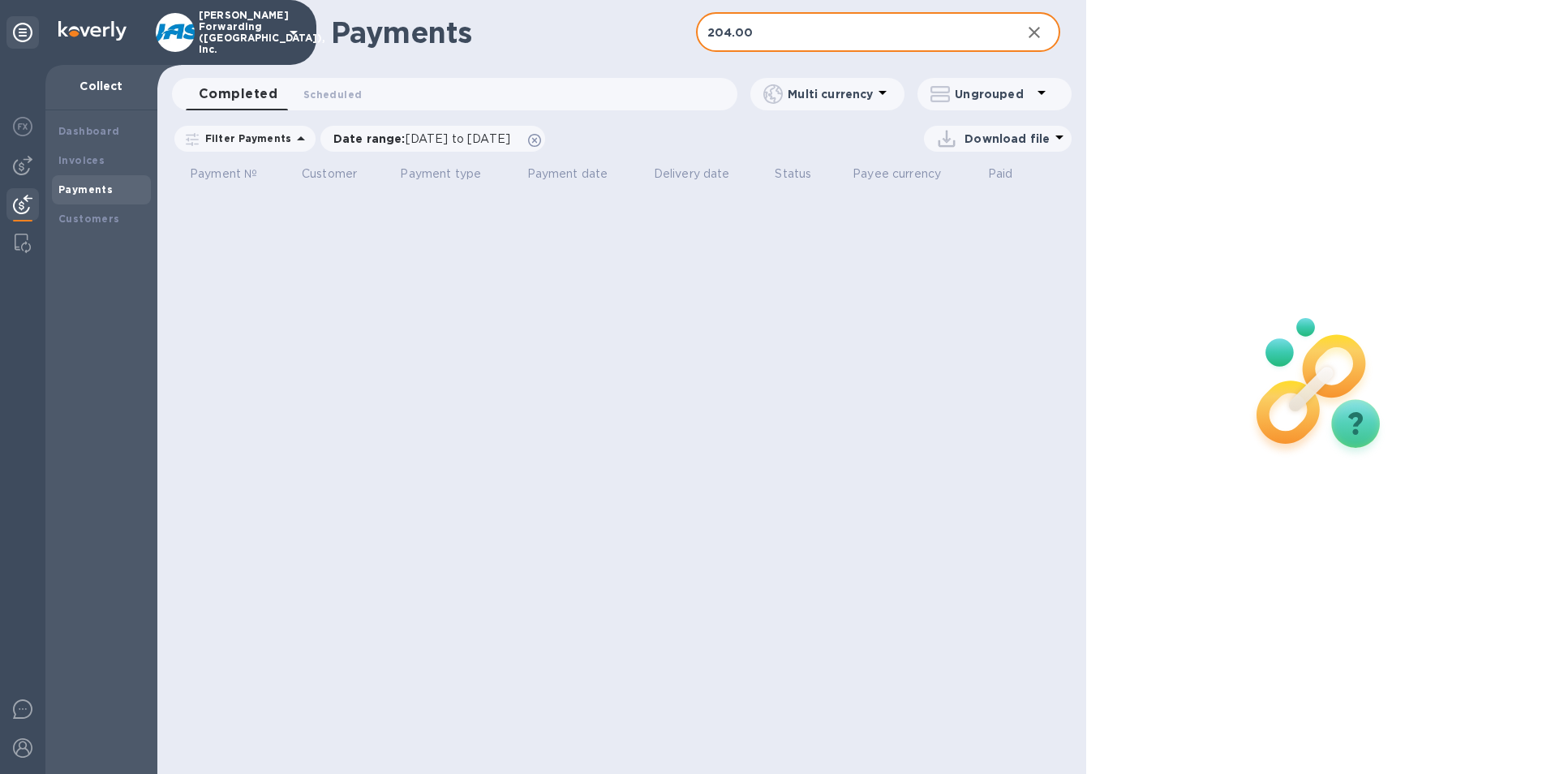
type input "204.00"
click at [773, 38] on input "204.00" at bounding box center [852, 33] width 313 height 40
click at [425, 138] on span "[DATE] to [DATE]" at bounding box center [458, 138] width 105 height 13
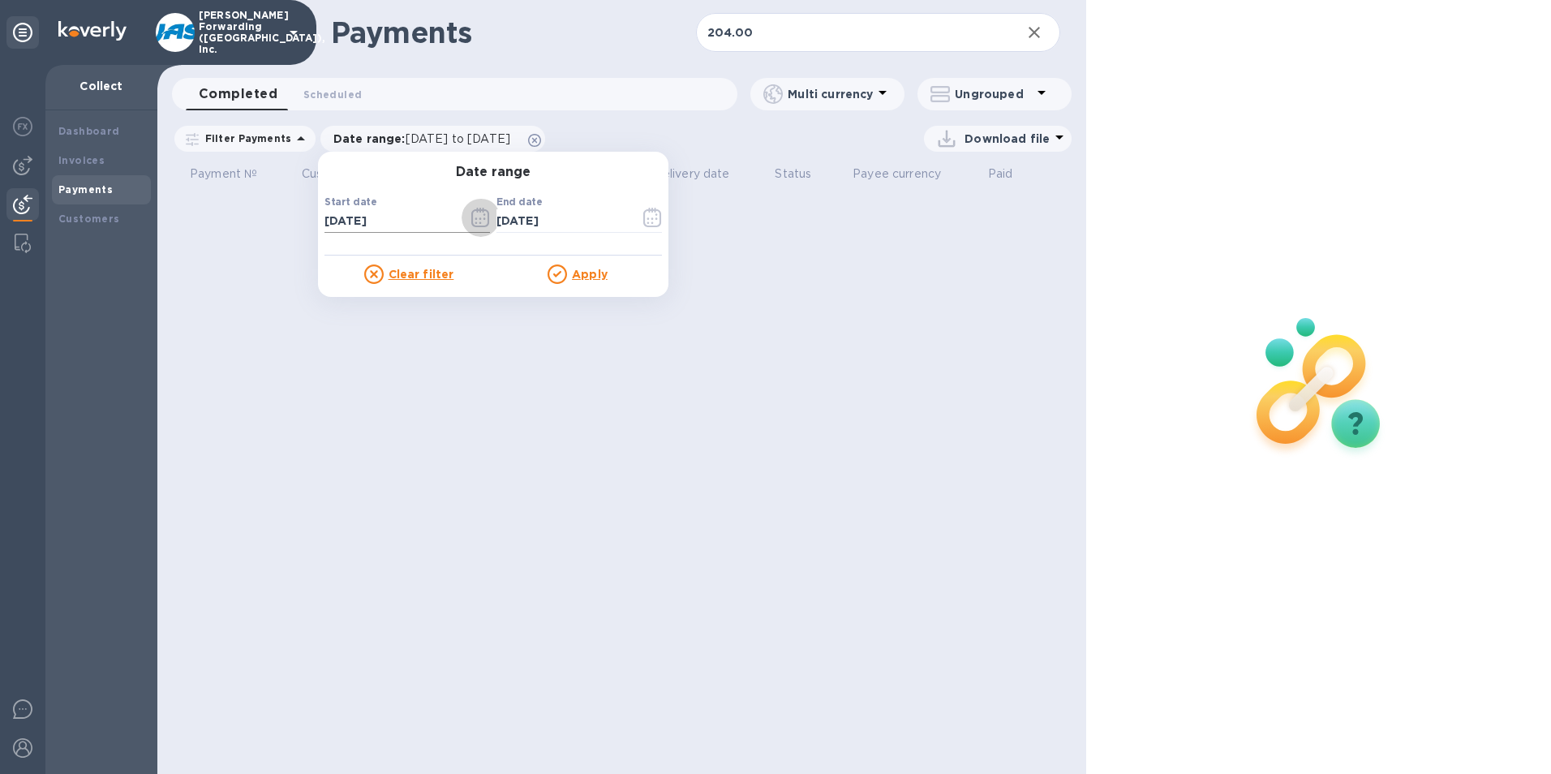
click at [471, 217] on icon "button" at bounding box center [480, 217] width 19 height 19
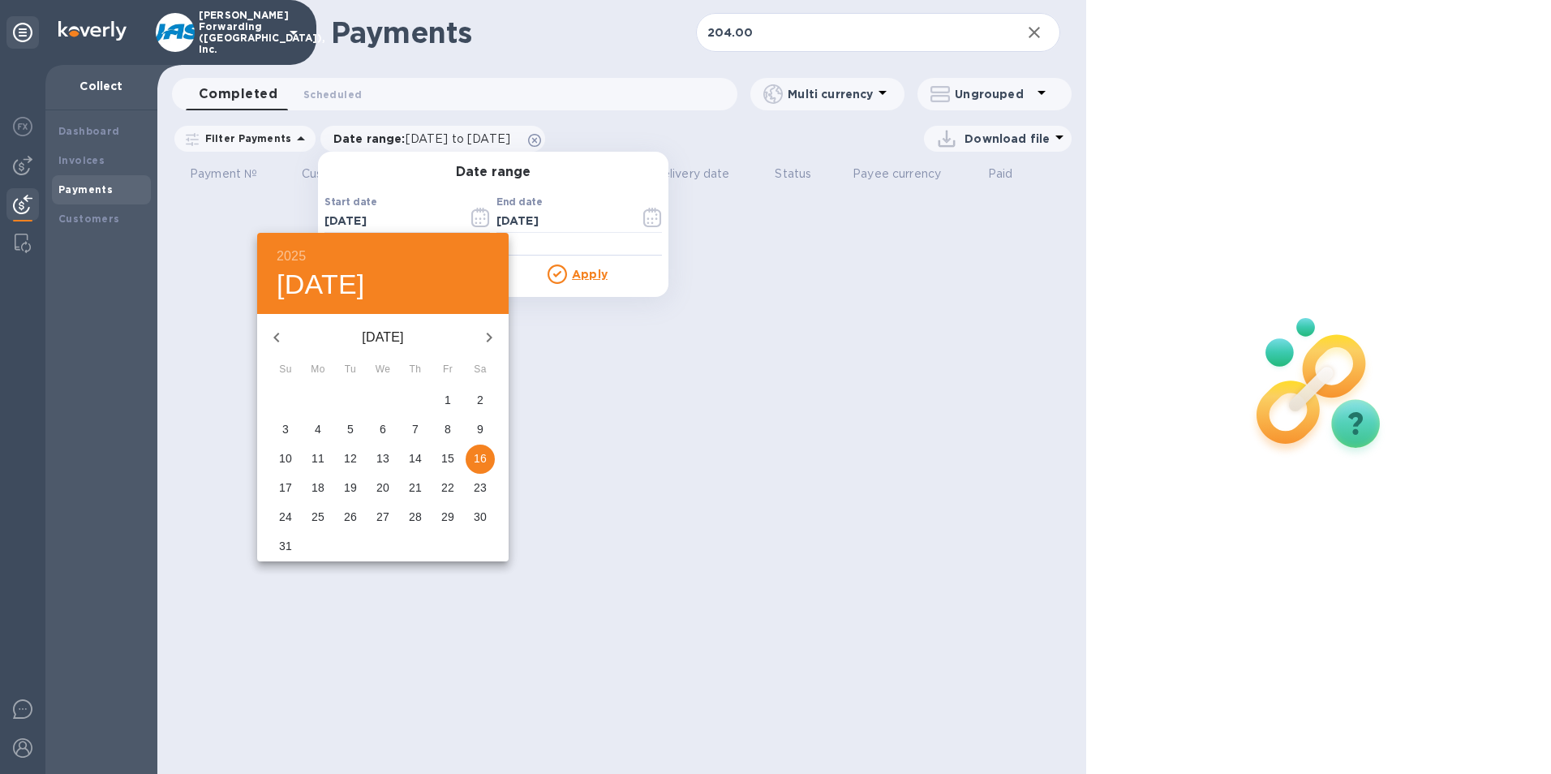
click at [276, 334] on icon "button" at bounding box center [276, 337] width 19 height 19
click at [347, 395] on p "1" at bounding box center [350, 400] width 6 height 16
type input "07/01/2025"
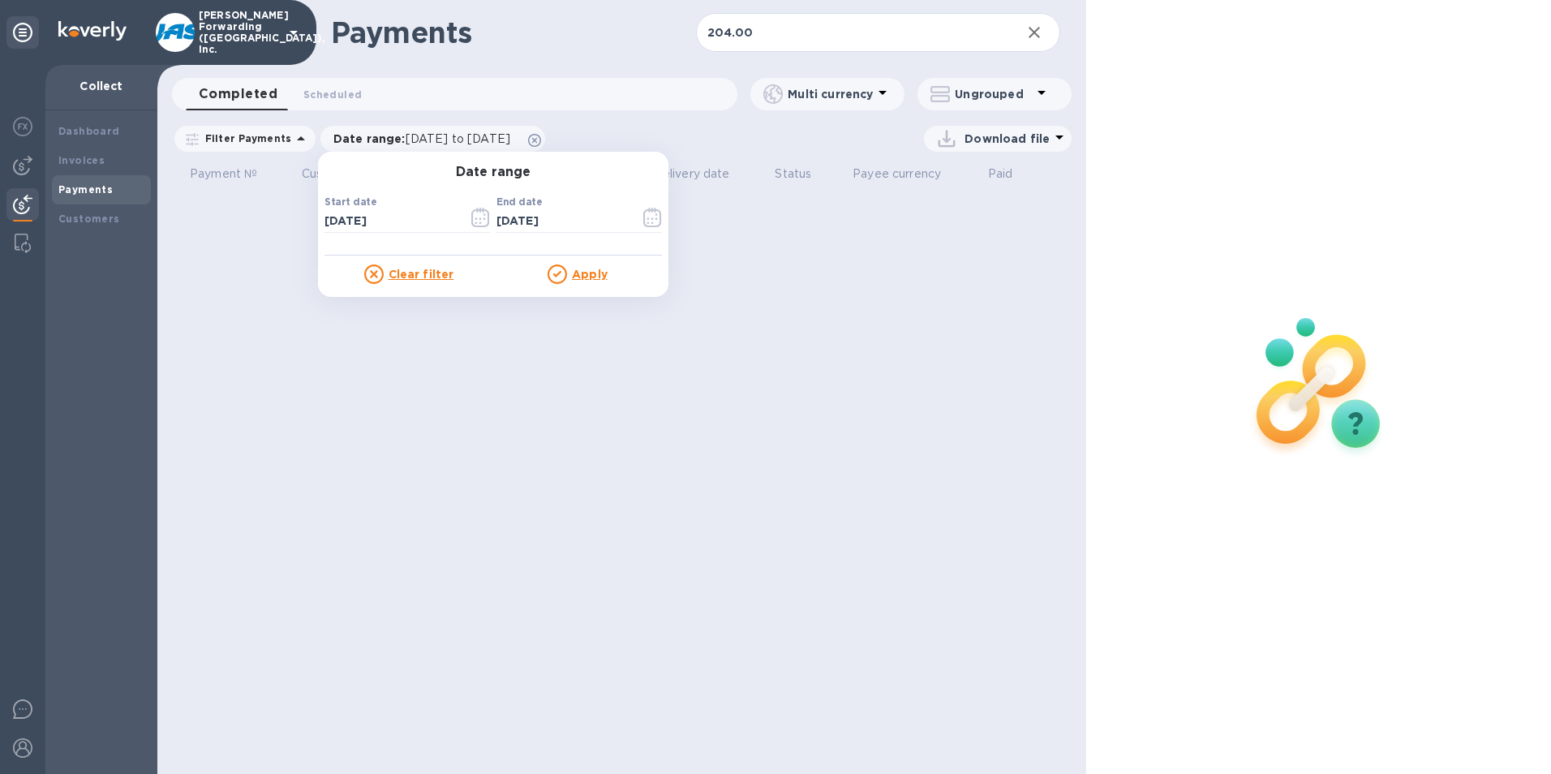
click at [581, 272] on u "Apply" at bounding box center [590, 274] width 36 height 13
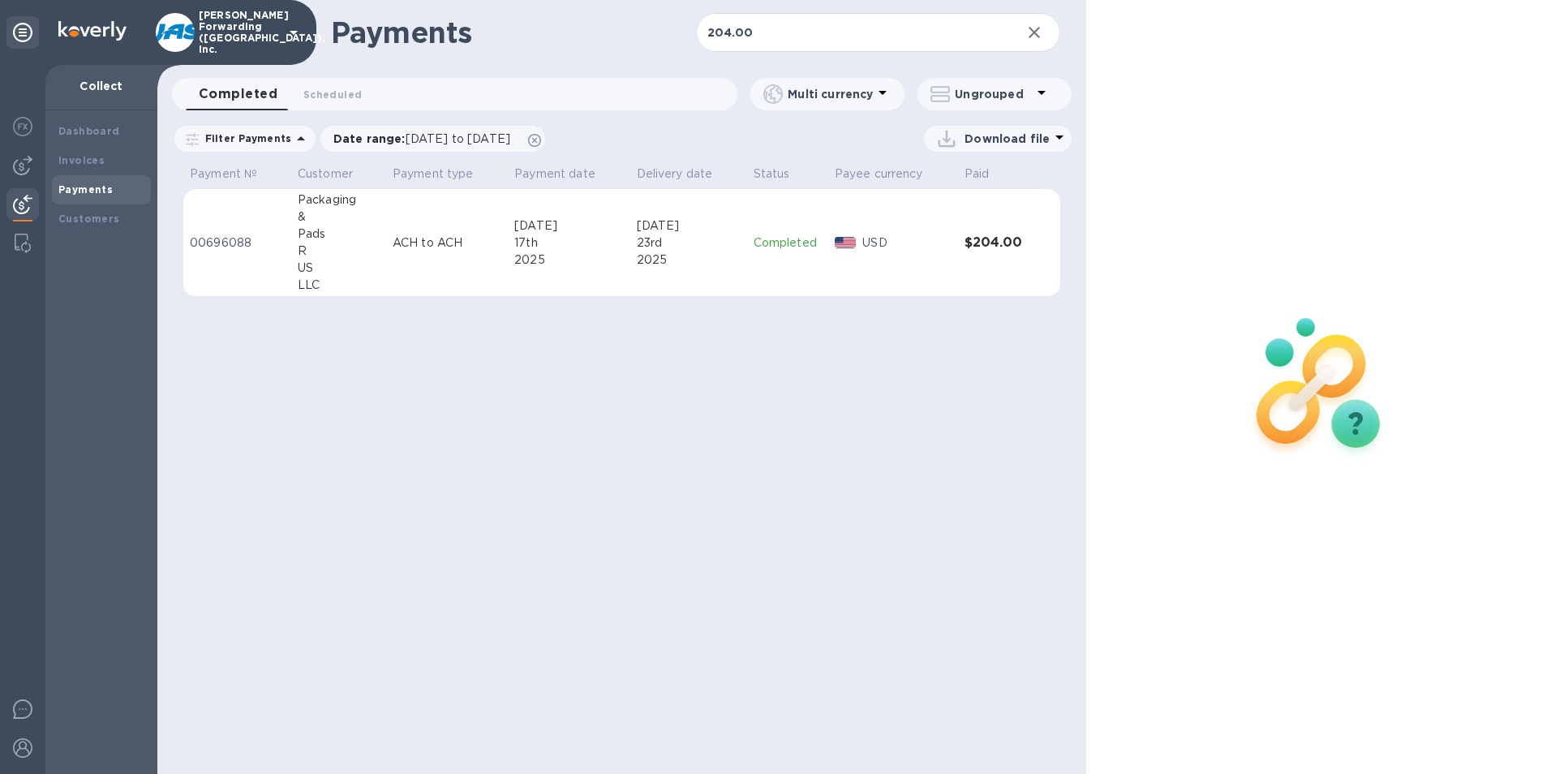
click at [428, 246] on p "ACH to ACH" at bounding box center [447, 243] width 109 height 17
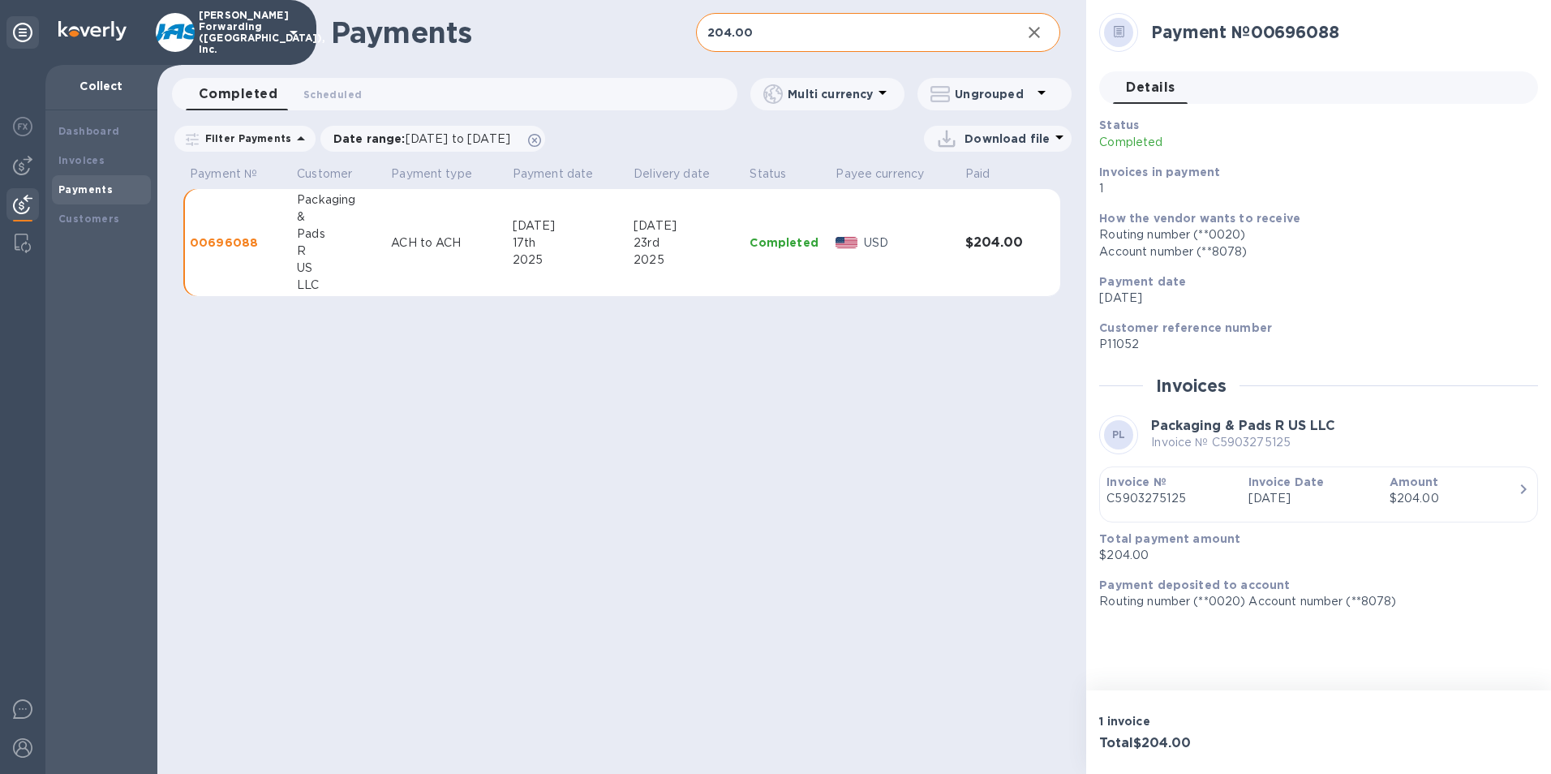
click at [769, 32] on input "204.00" at bounding box center [852, 33] width 313 height 40
type input "2"
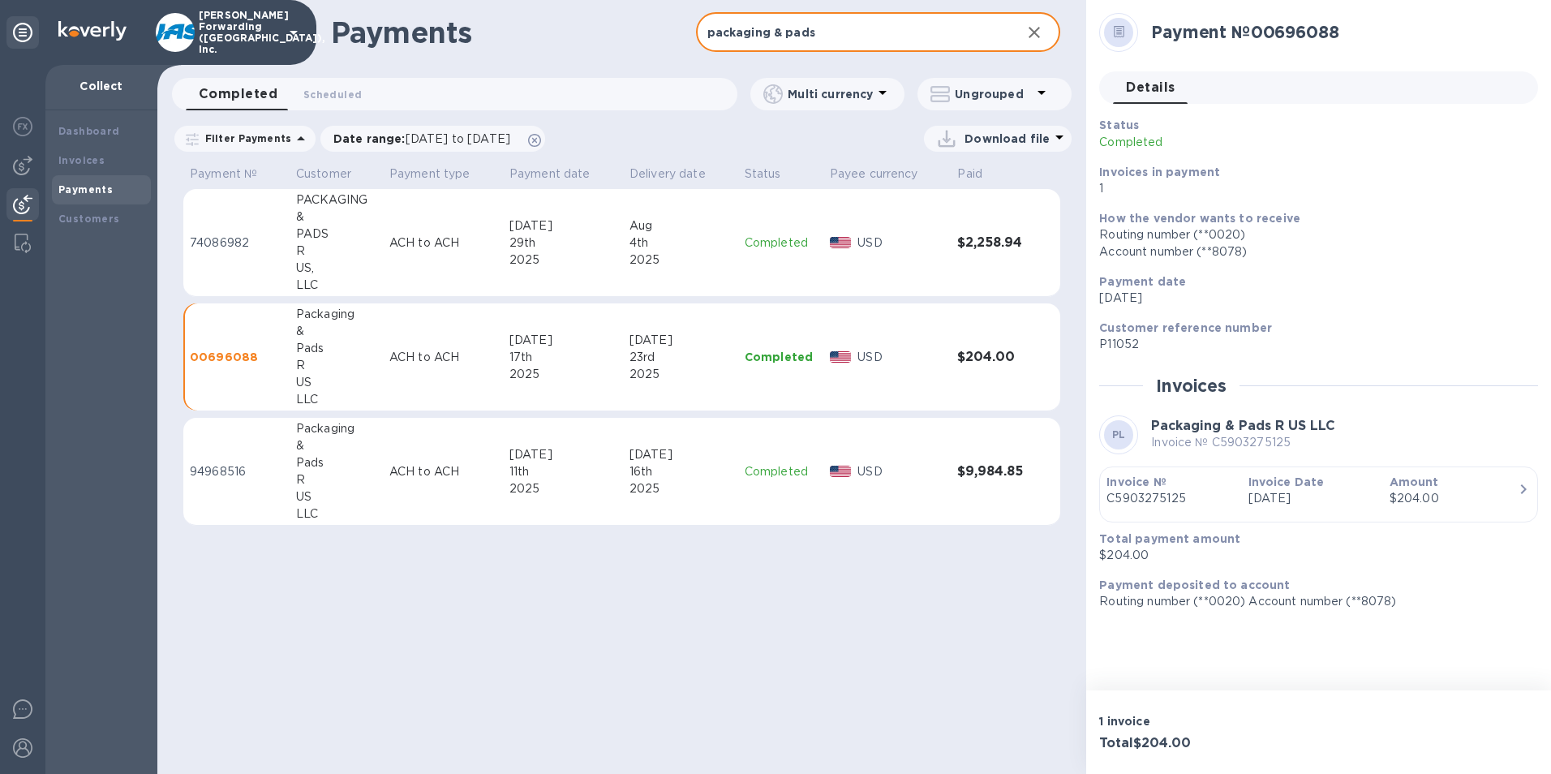
type input "packaging & pads"
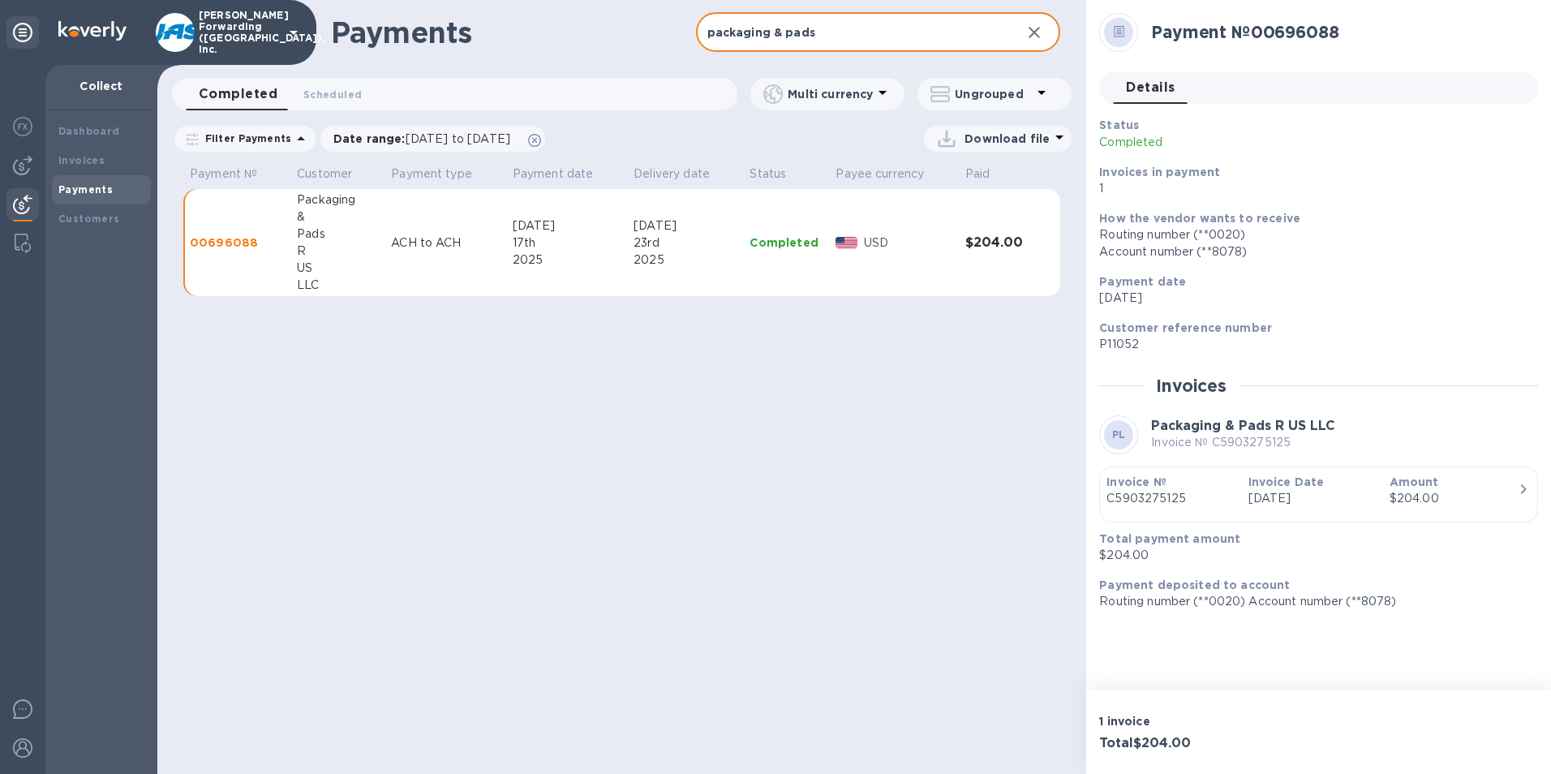
click at [832, 32] on input "packaging & pads" at bounding box center [852, 33] width 313 height 40
click at [424, 140] on span "[DATE] to [DATE]" at bounding box center [458, 138] width 105 height 13
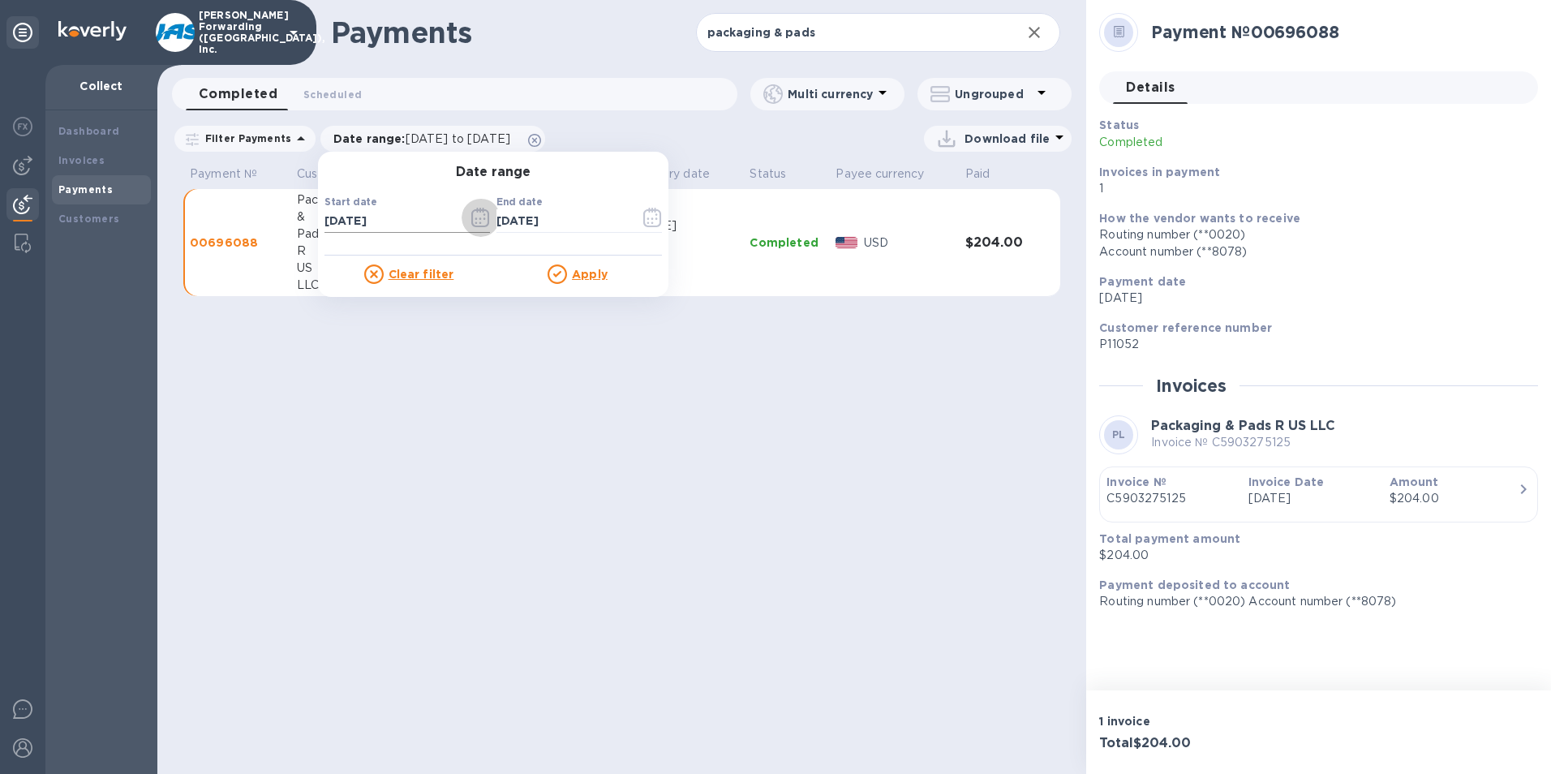
click at [471, 217] on icon "button" at bounding box center [480, 217] width 19 height 19
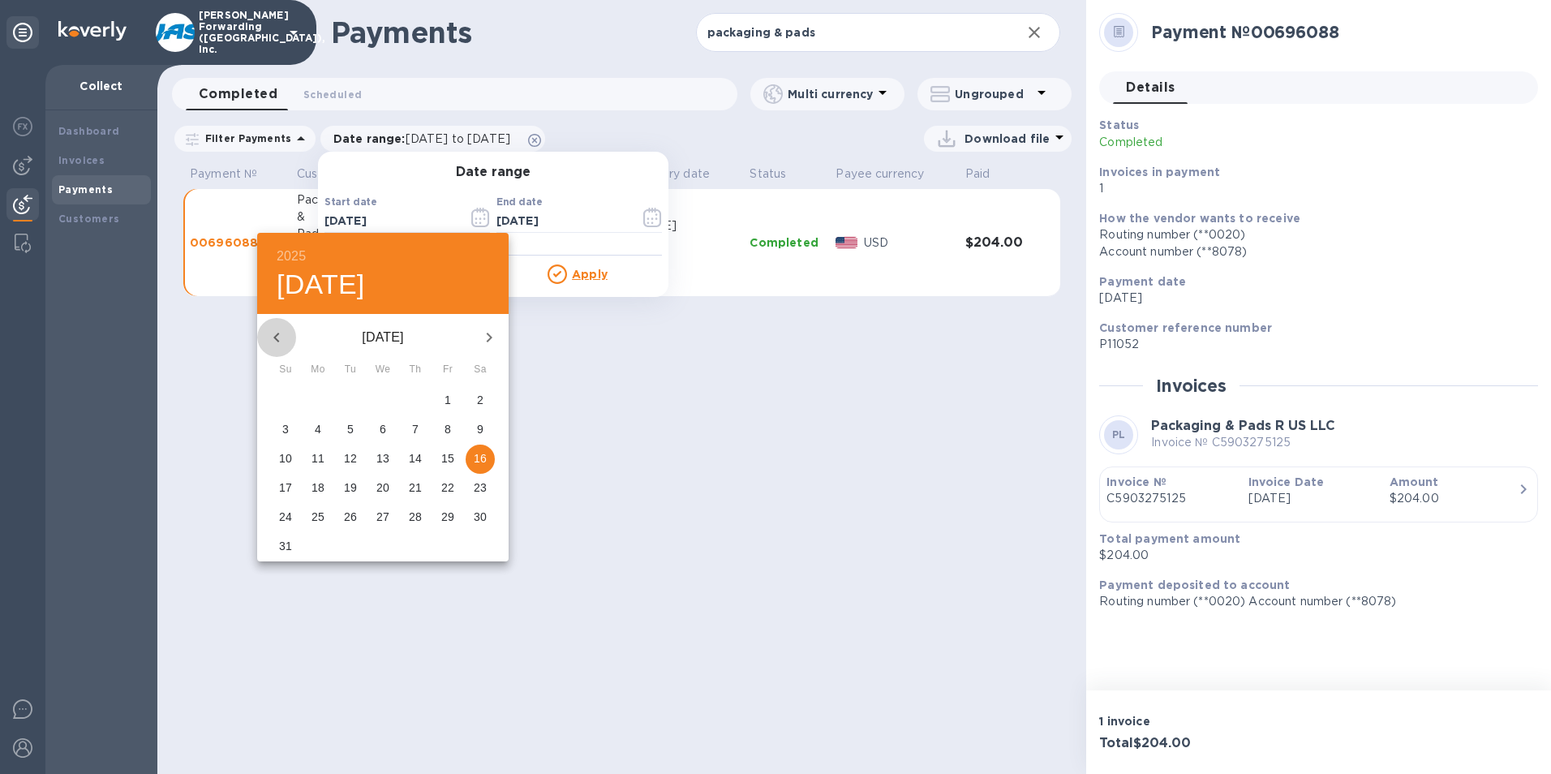
click at [271, 336] on icon "button" at bounding box center [276, 337] width 19 height 19
click at [346, 394] on span "1" at bounding box center [350, 400] width 29 height 16
type input "07/01/2025"
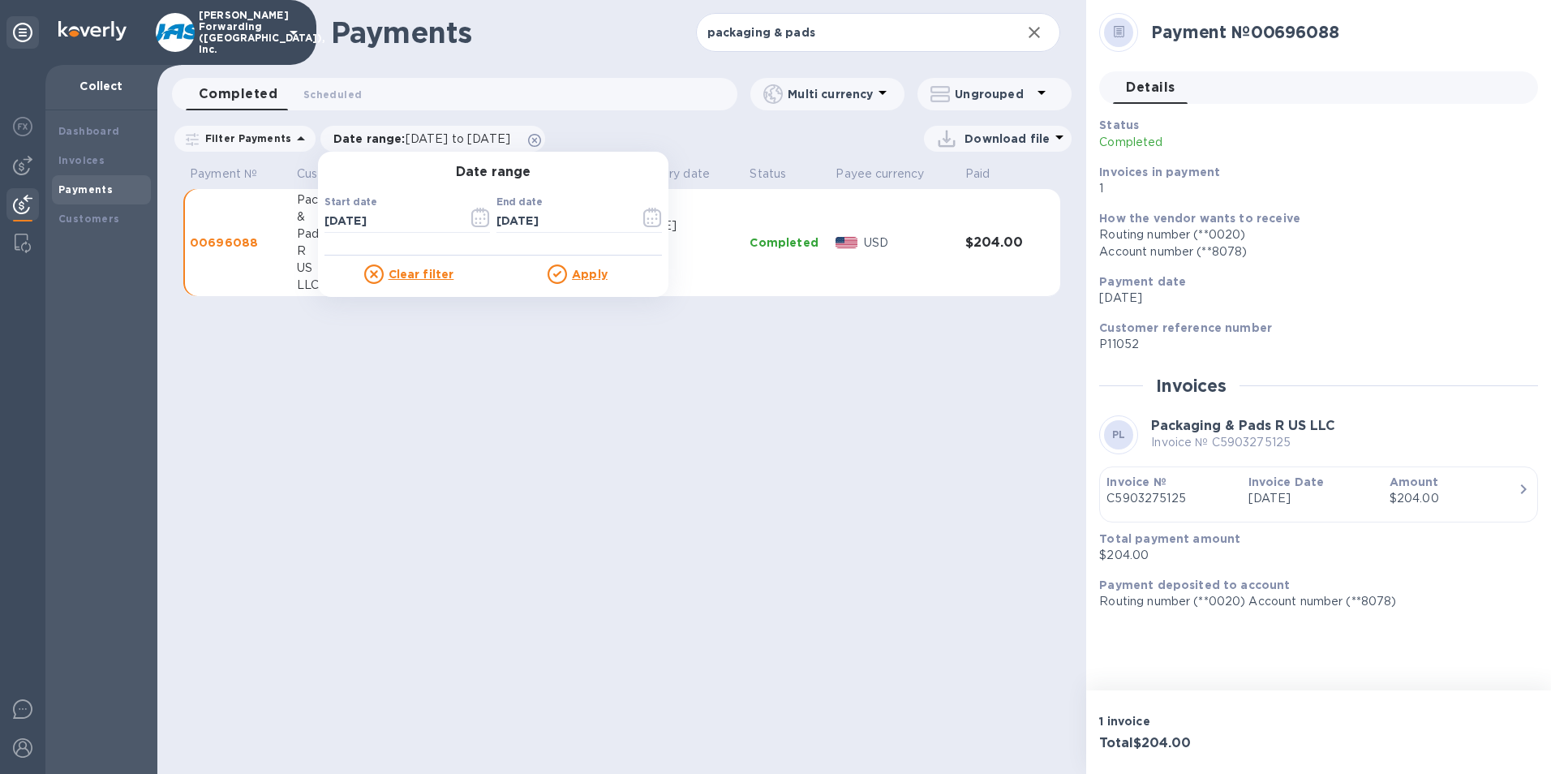
click at [579, 273] on u "Apply" at bounding box center [590, 274] width 36 height 13
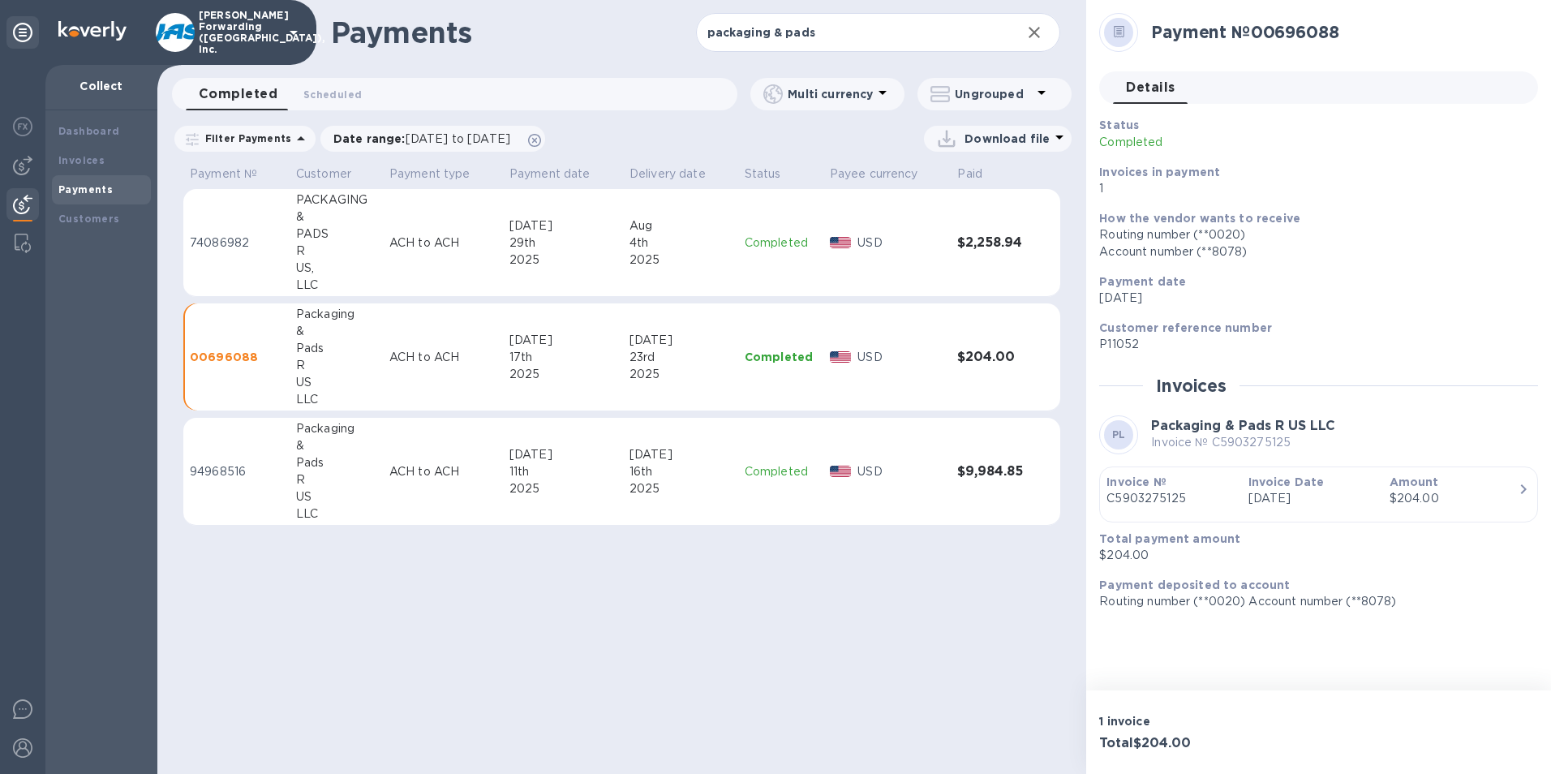
click at [686, 249] on div "4th" at bounding box center [681, 243] width 102 height 17
drag, startPoint x: 203, startPoint y: 699, endPoint x: 168, endPoint y: 540, distance: 162.8
click at [201, 692] on div "Payments packaging & pads ​ Completed 0 Scheduled 0 Multi currency Ungrouped Fi…" at bounding box center [621, 387] width 929 height 774
